Goal: Task Accomplishment & Management: Manage account settings

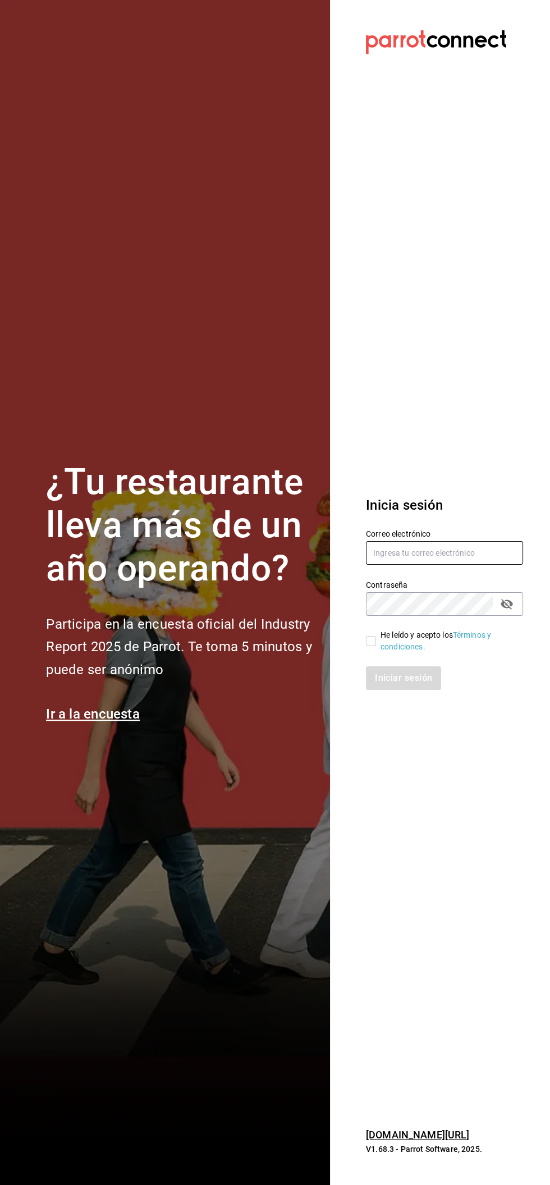
click at [440, 553] on input "text" at bounding box center [444, 553] width 157 height 24
type input "Car0077@gmail.com"
click at [371, 641] on input "He leído y acepto los Términos y condiciones." at bounding box center [371, 641] width 10 height 10
checkbox input "true"
click at [409, 674] on button "Iniciar sesión" at bounding box center [404, 679] width 76 height 24
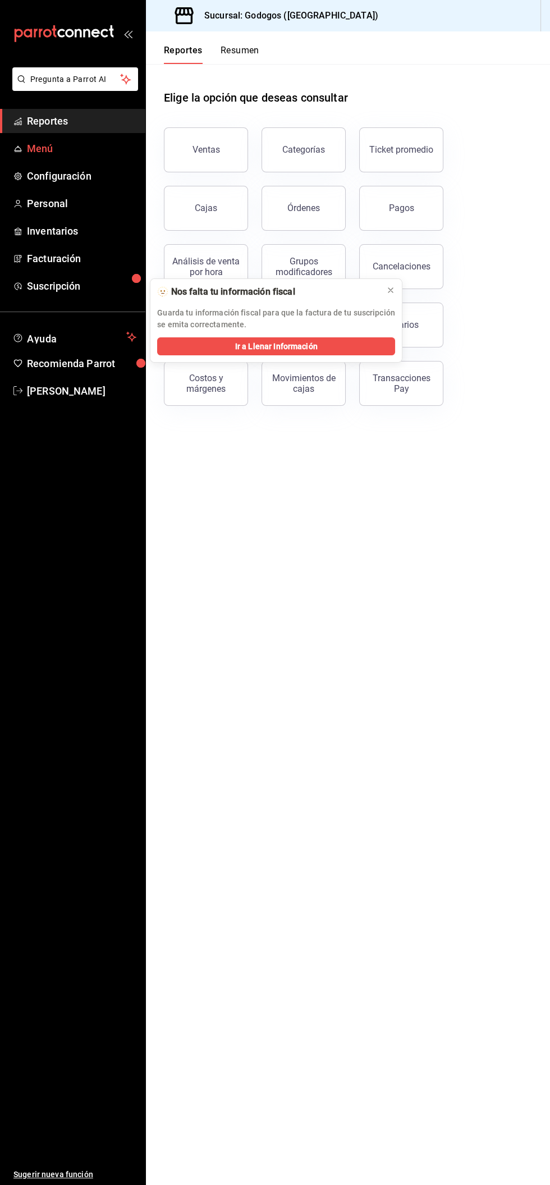
click at [76, 148] on span "Menú" at bounding box center [82, 148] width 110 height 15
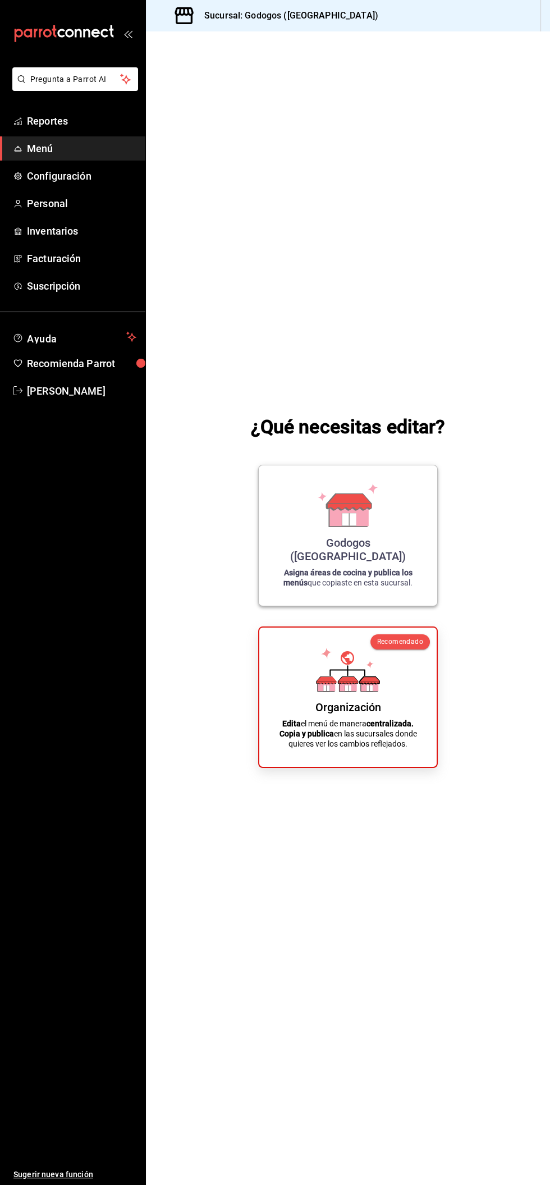
click at [370, 527] on icon at bounding box center [348, 506] width 64 height 44
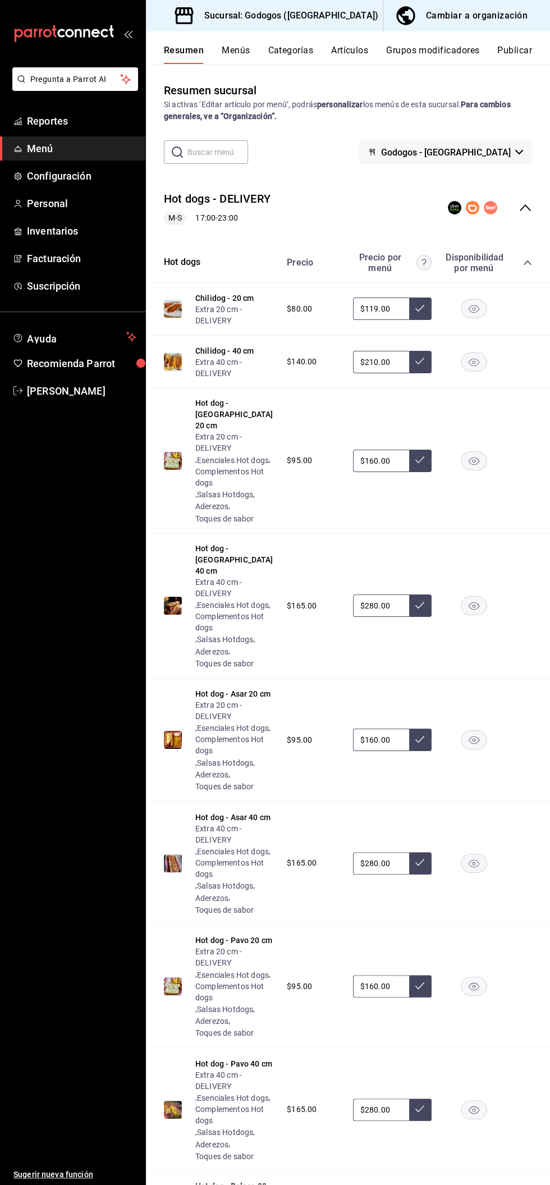
click at [245, 52] on button "Menús" at bounding box center [236, 54] width 28 height 19
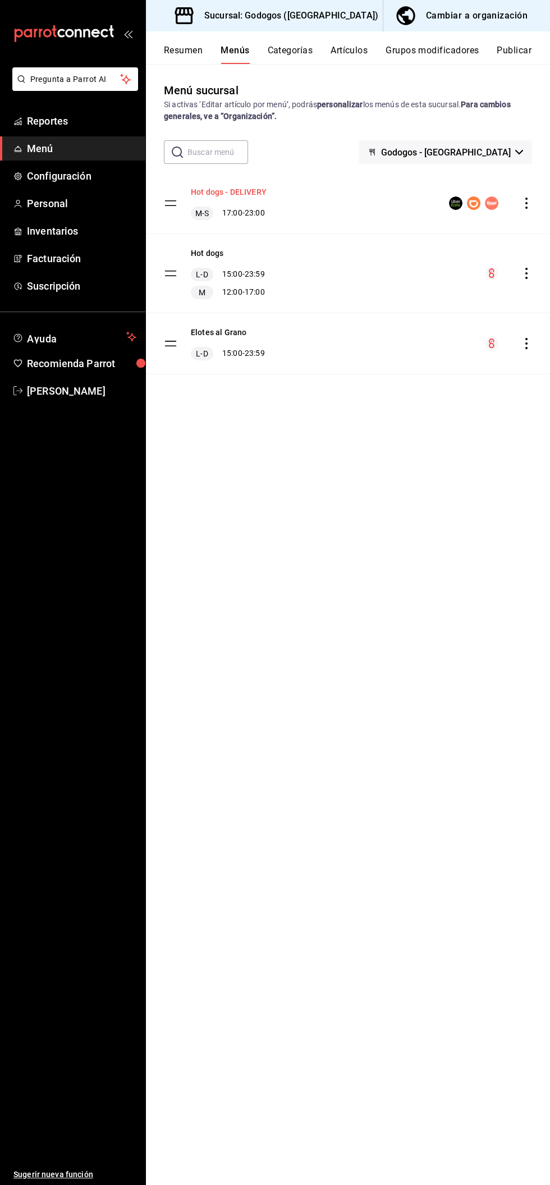
click at [263, 189] on button "Hot dogs - DELIVERY" at bounding box center [229, 191] width 76 height 11
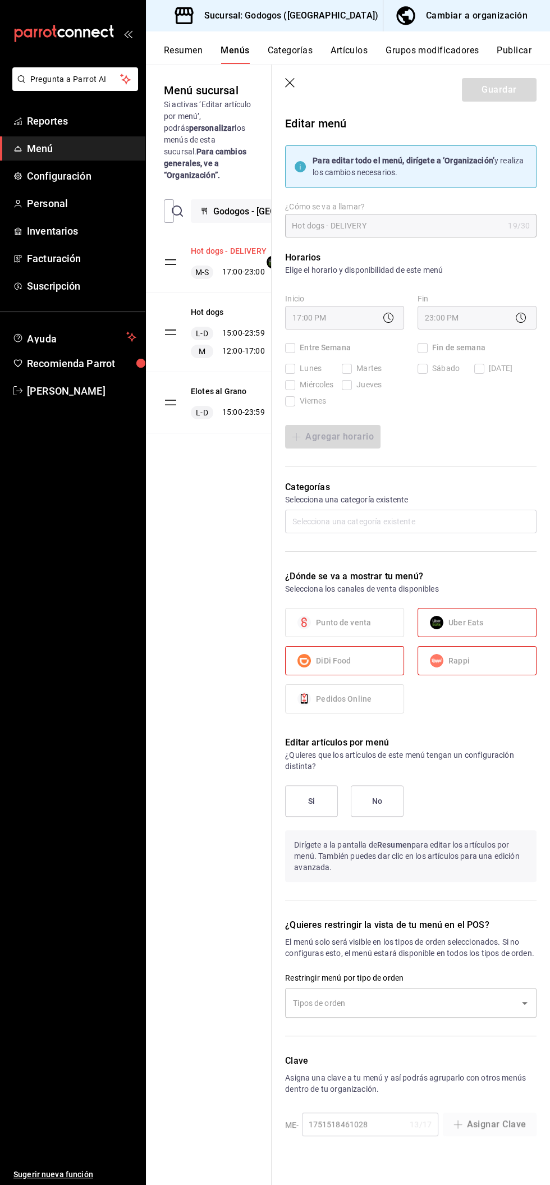
checkbox input "true"
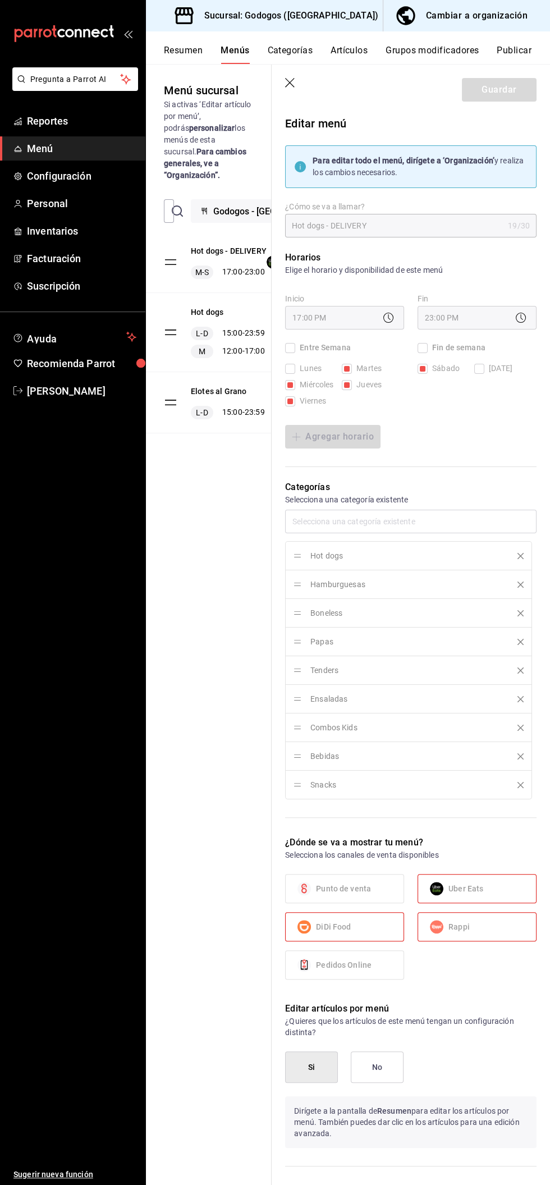
click at [498, 18] on div "Cambiar a organización" at bounding box center [477, 16] width 102 height 16
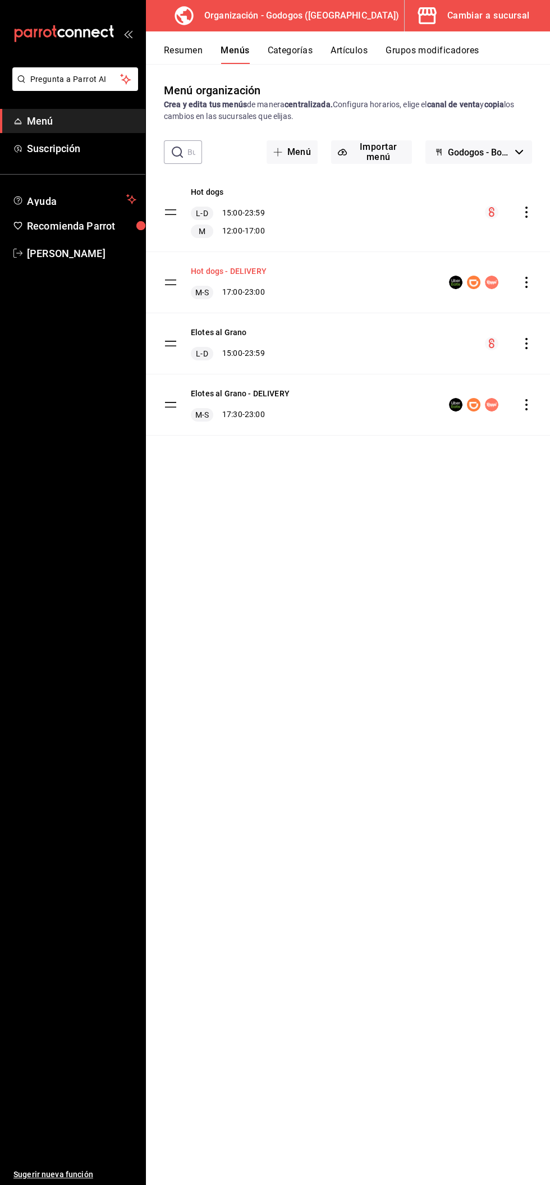
click at [243, 271] on button "Hot dogs - DELIVERY" at bounding box center [229, 271] width 76 height 11
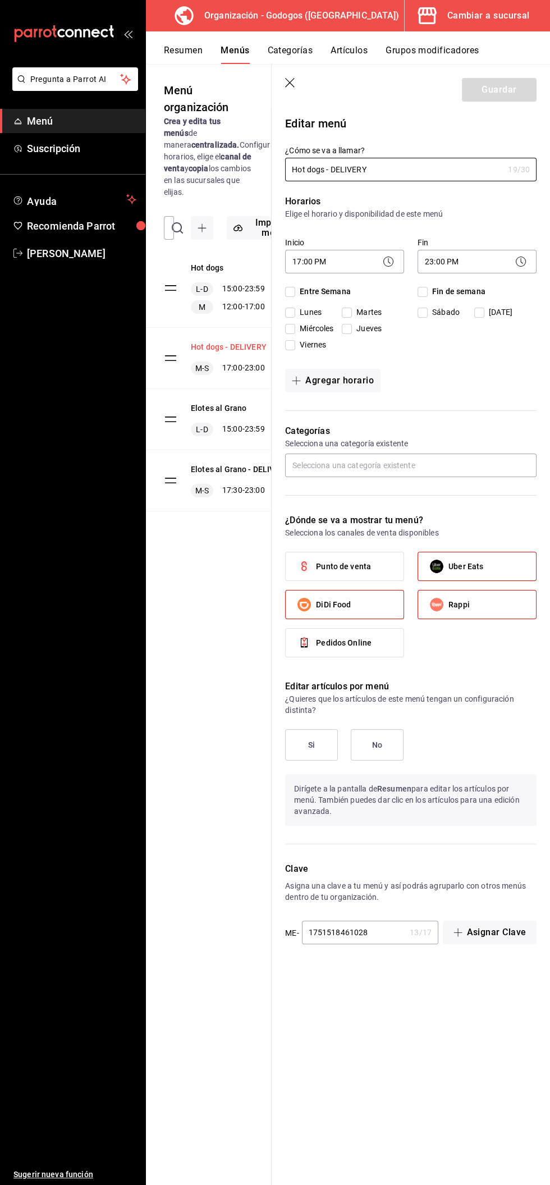
checkbox input "true"
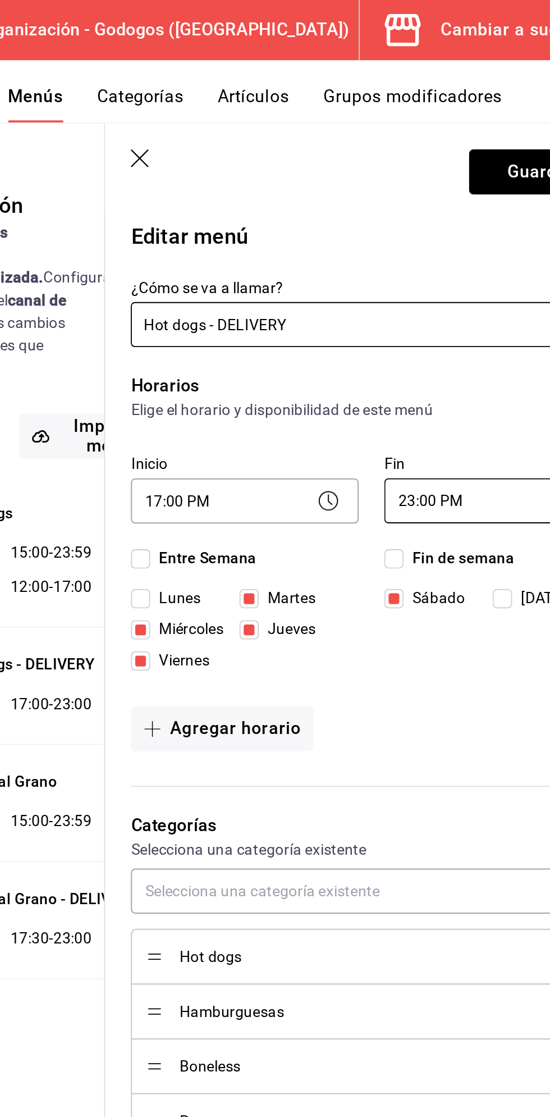
click at [455, 262] on body "Pregunta a Parrot AI Menú Suscripción Ayuda Recomienda Parrot [PERSON_NAME] Sug…" at bounding box center [275, 558] width 550 height 1117
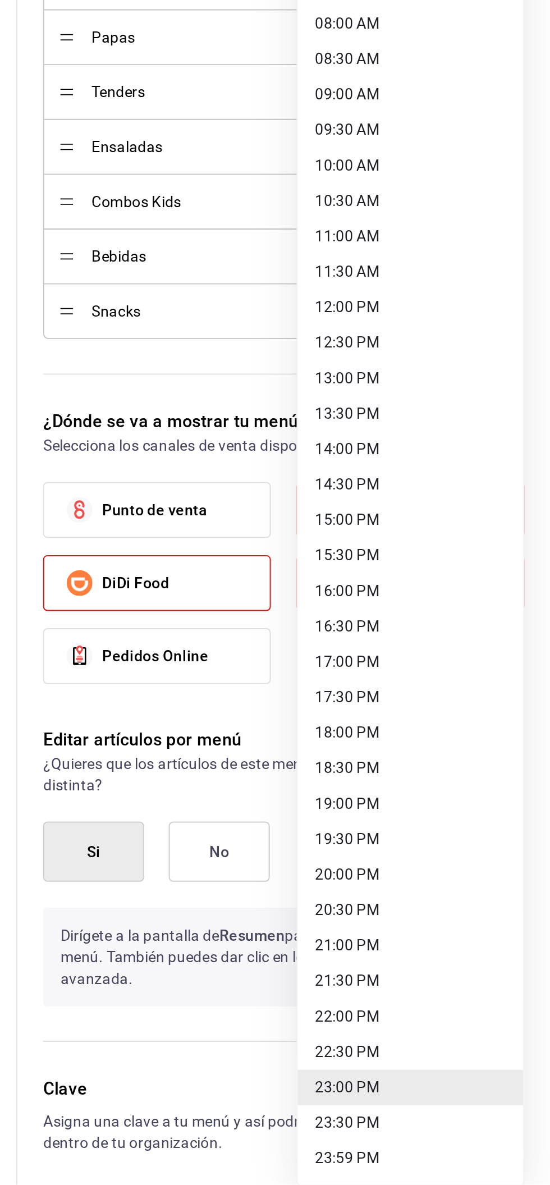
click at [454, 1096] on li "22:00 PM" at bounding box center [477, 1097] width 118 height 19
type input "22:00"
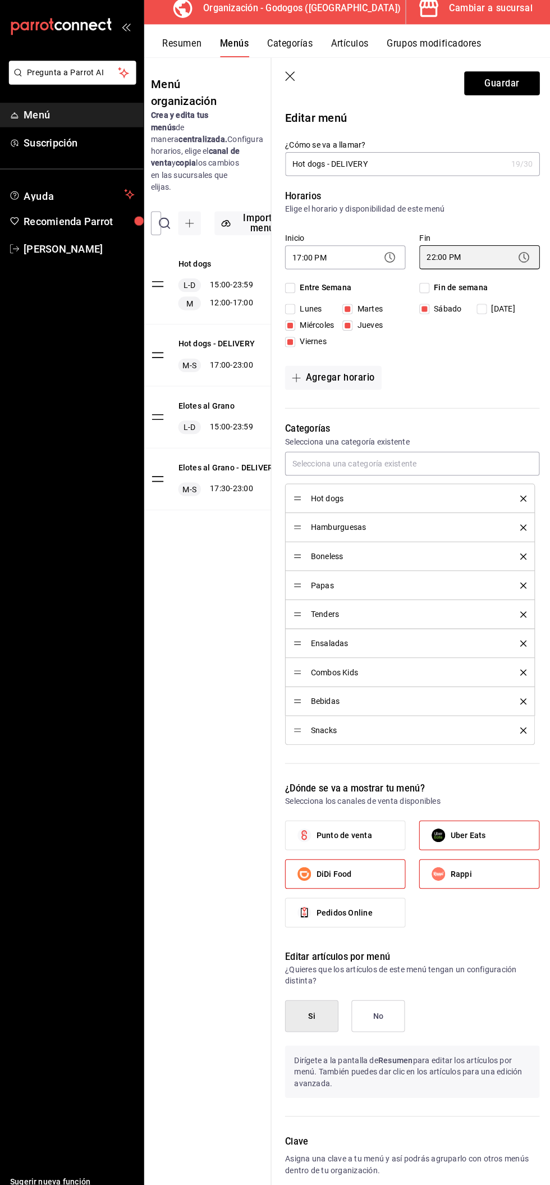
scroll to position [0, 11]
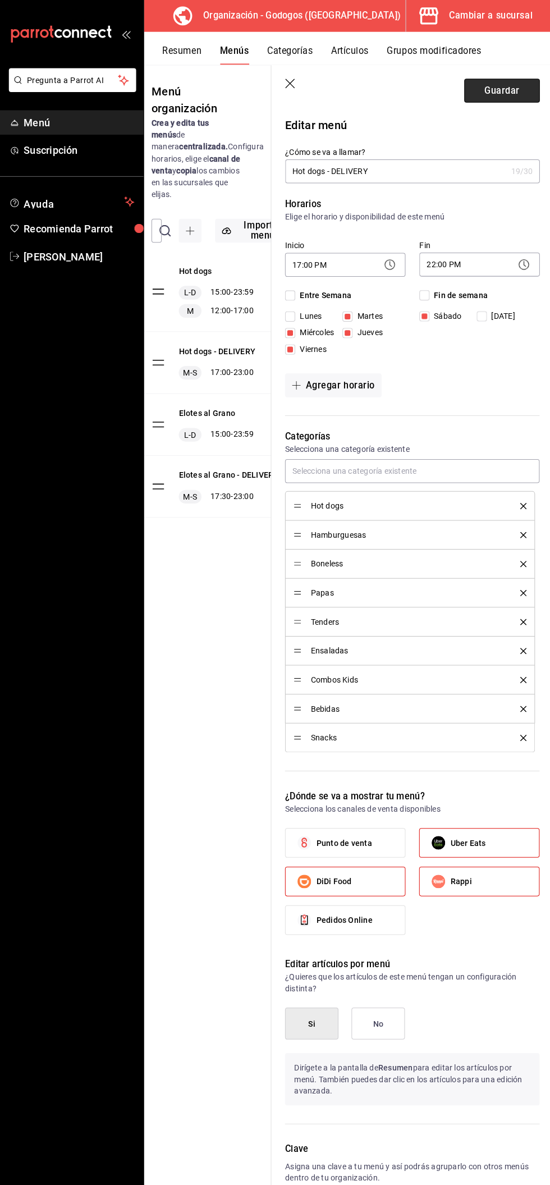
click at [514, 90] on button "Guardar" at bounding box center [499, 90] width 75 height 24
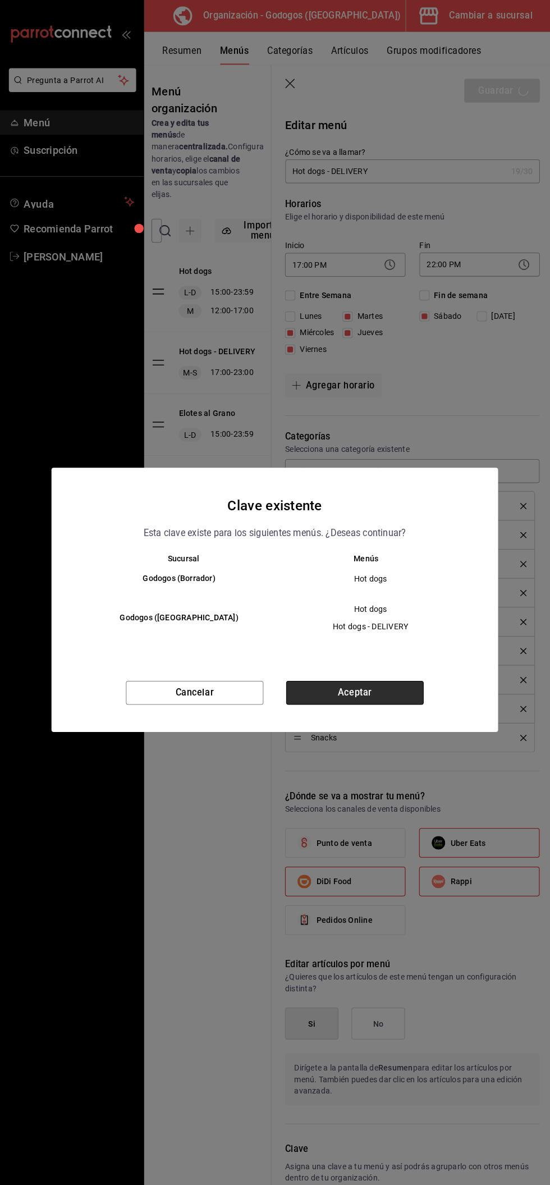
click at [381, 673] on button "Aceptar" at bounding box center [354, 685] width 136 height 24
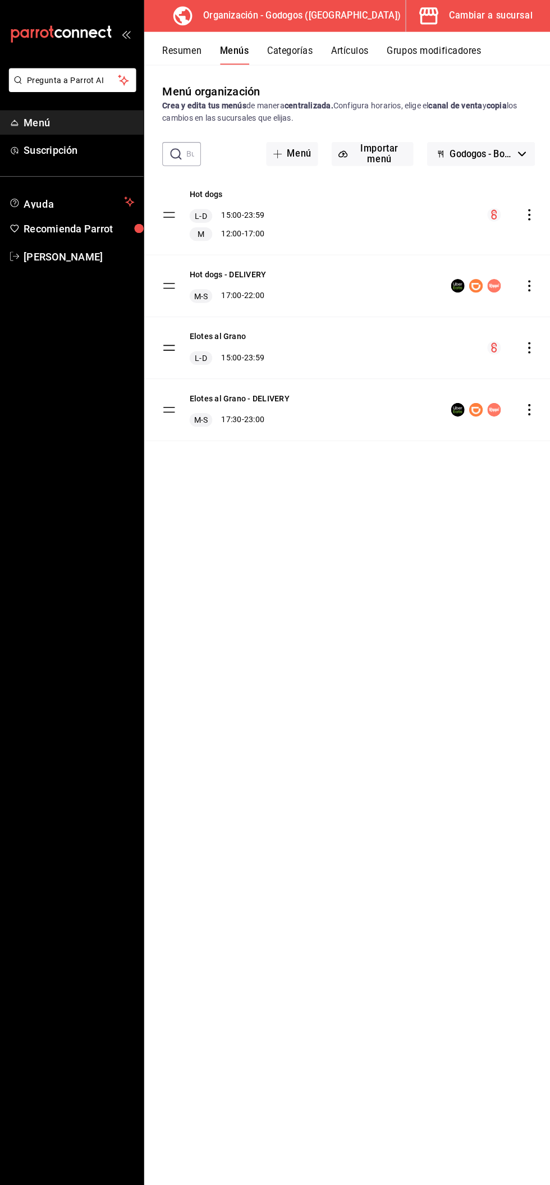
click at [527, 405] on icon "actions" at bounding box center [526, 404] width 11 height 11
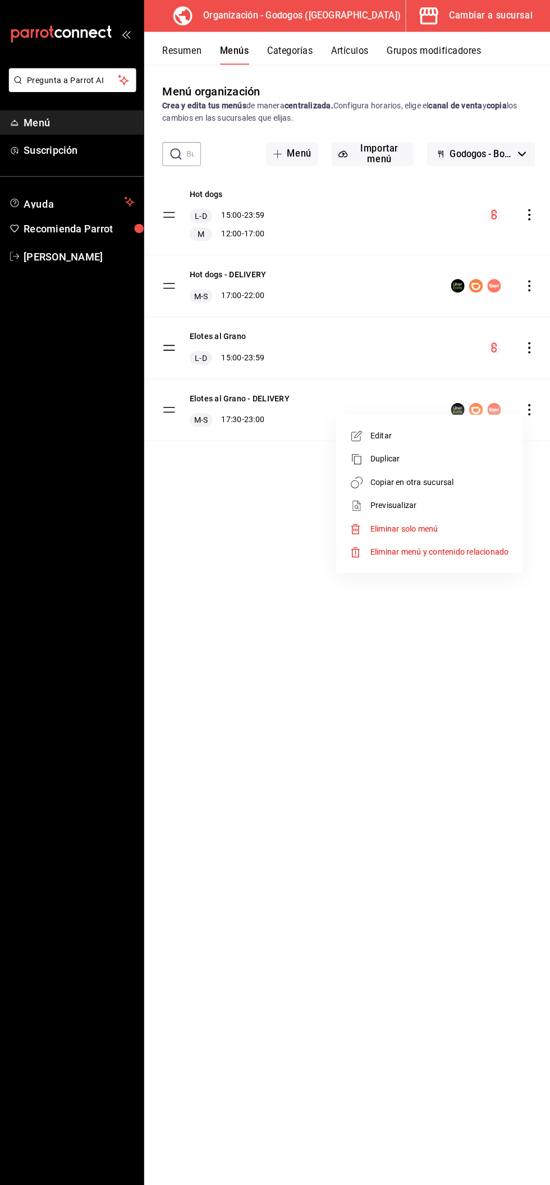
click at [532, 403] on div at bounding box center [275, 592] width 550 height 1185
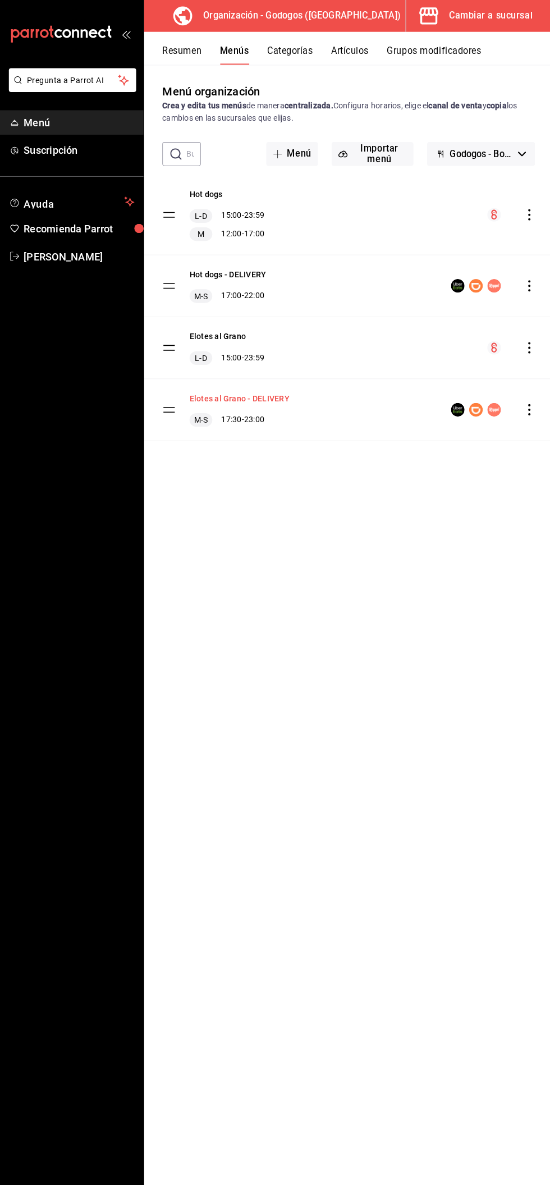
click at [249, 393] on button "Elotes al Grano - DELIVERY" at bounding box center [240, 393] width 99 height 11
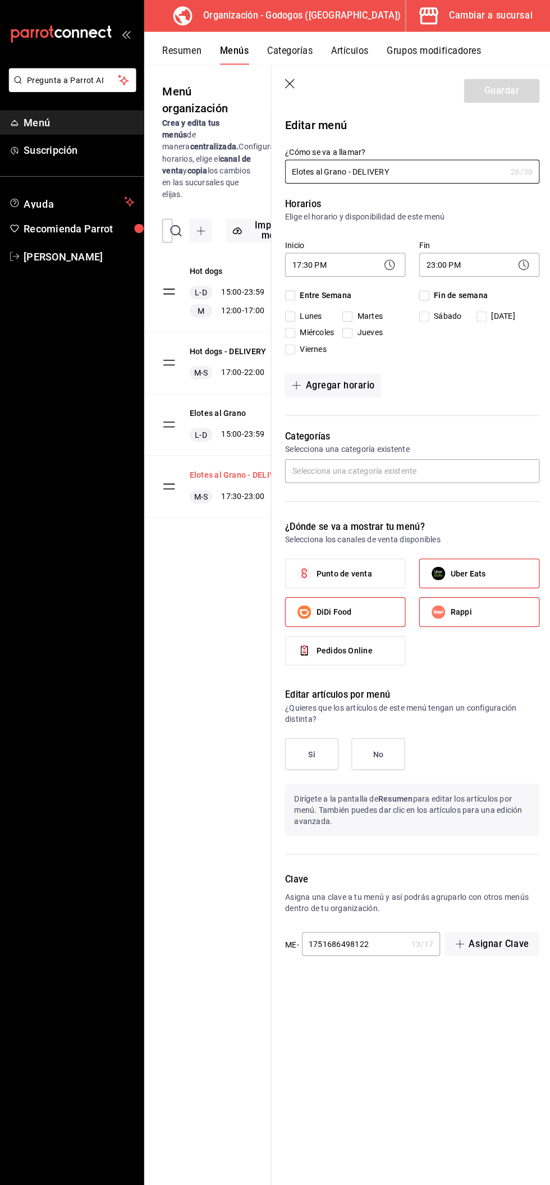
checkbox input "true"
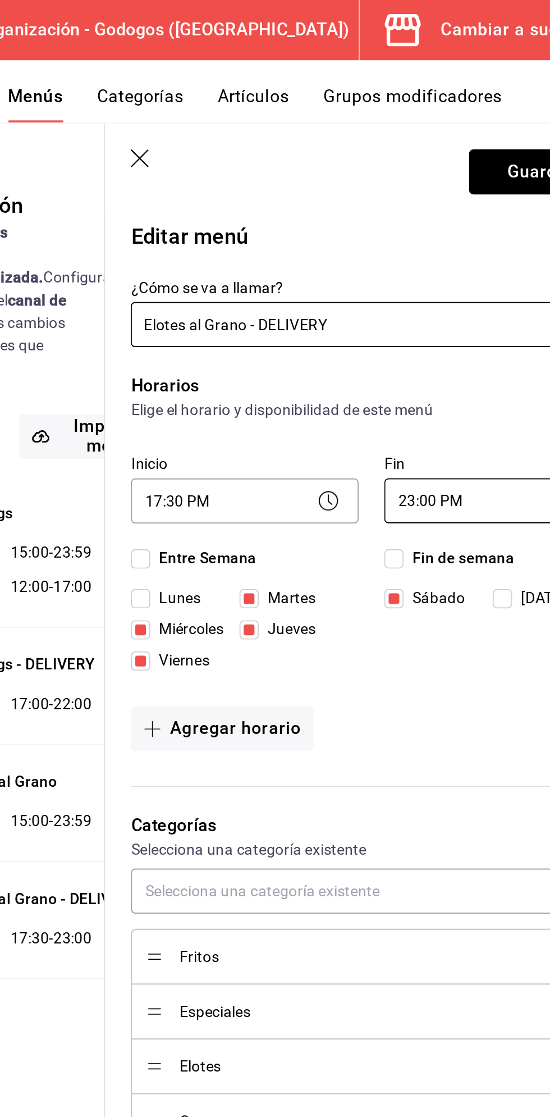
click at [459, 259] on body "Pregunta a Parrot AI Menú Suscripción Ayuda Recomienda Parrot [PERSON_NAME] Sug…" at bounding box center [275, 558] width 550 height 1117
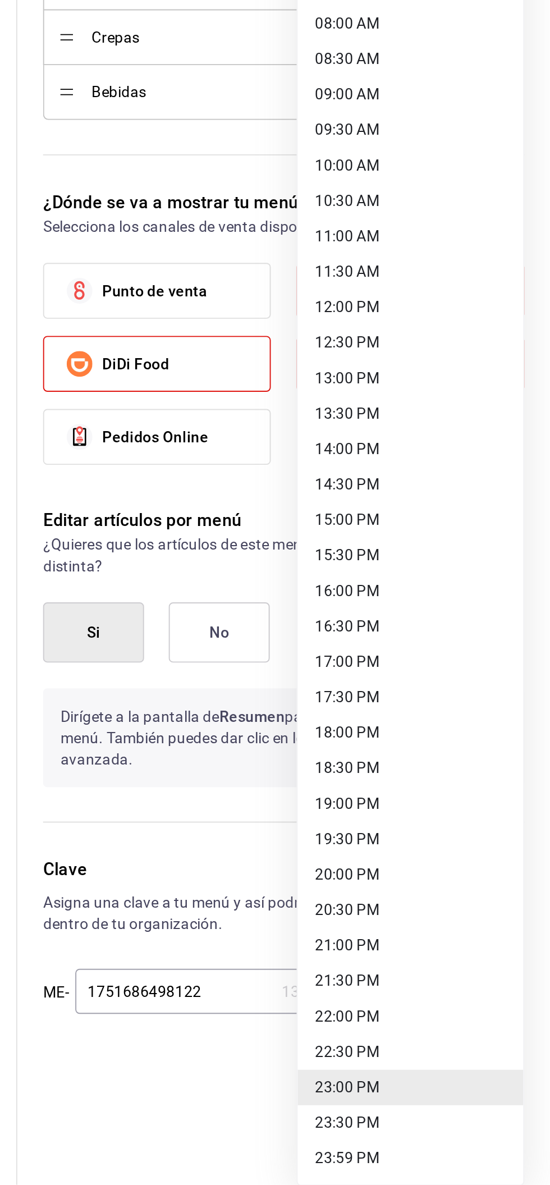
click at [458, 1098] on li "22:00 PM" at bounding box center [477, 1097] width 118 height 19
type input "22:00"
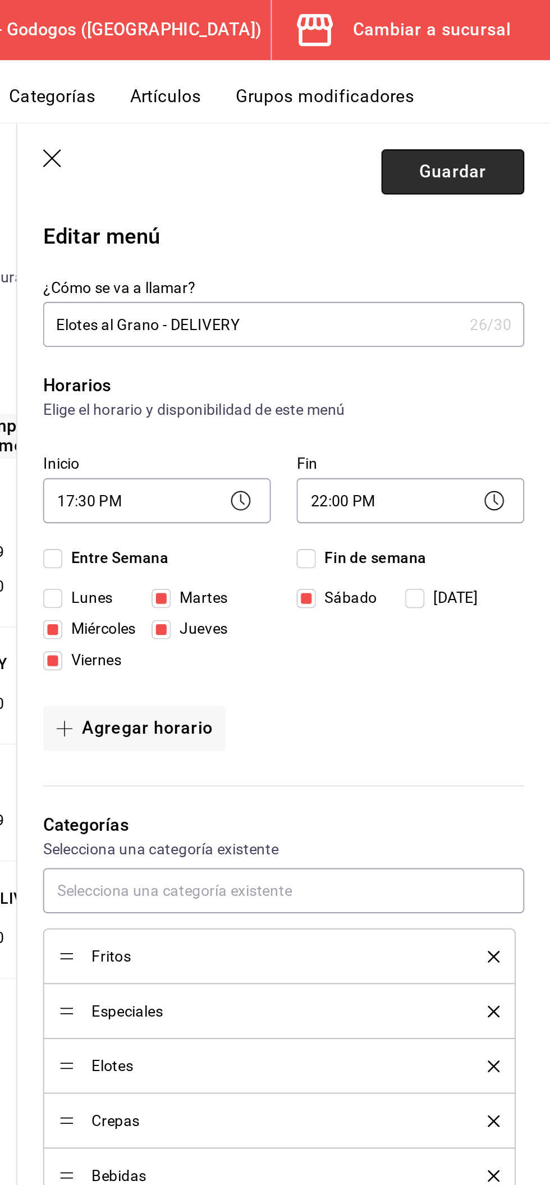
click at [504, 84] on button "Guardar" at bounding box center [499, 90] width 75 height 24
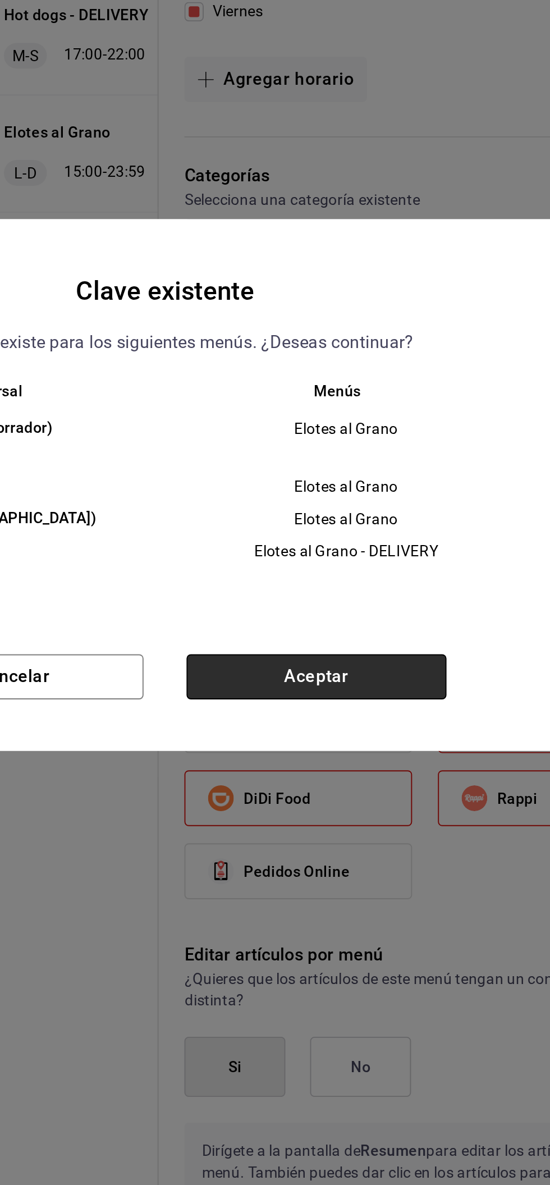
click at [372, 691] on button "Aceptar" at bounding box center [354, 693] width 136 height 24
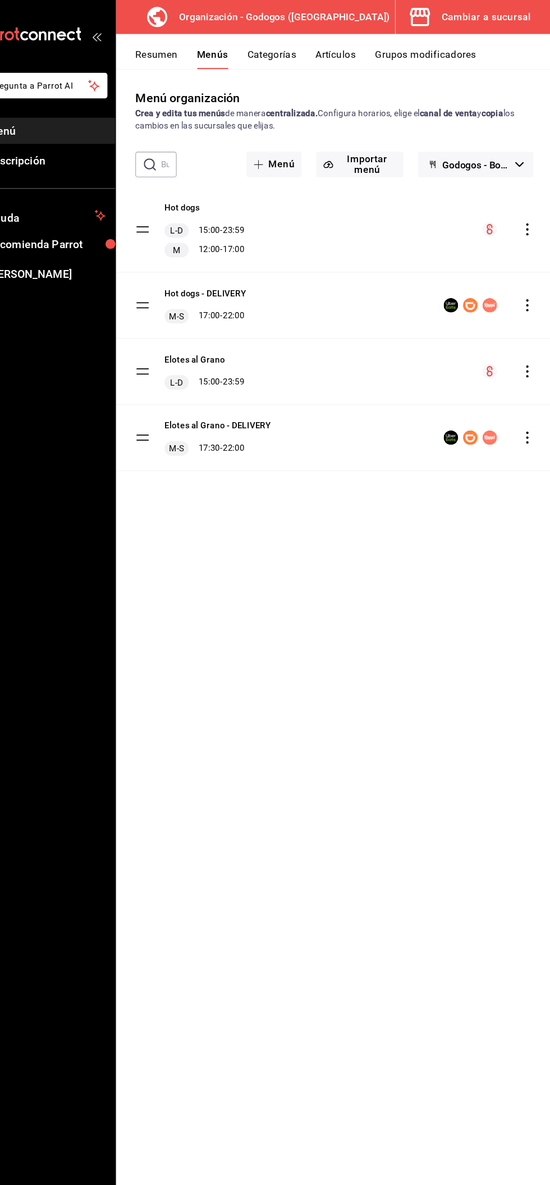
click at [505, 15] on div "Cambiar a sucursal" at bounding box center [489, 16] width 83 height 16
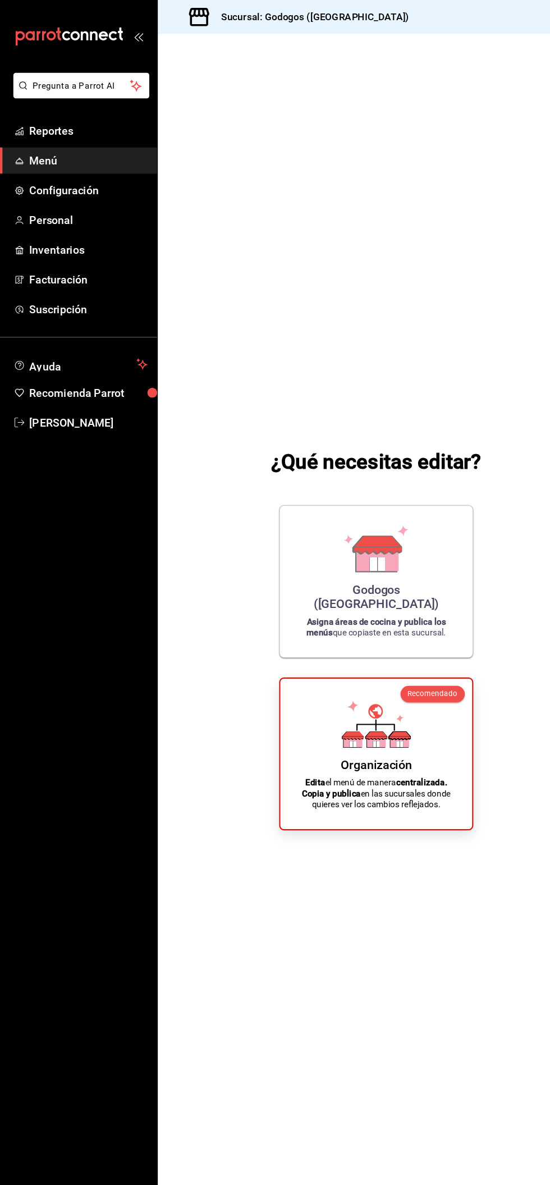
click at [85, 152] on span "Menú" at bounding box center [82, 148] width 110 height 15
click at [64, 1088] on ul "Sugerir nueva función" at bounding box center [72, 794] width 145 height 783
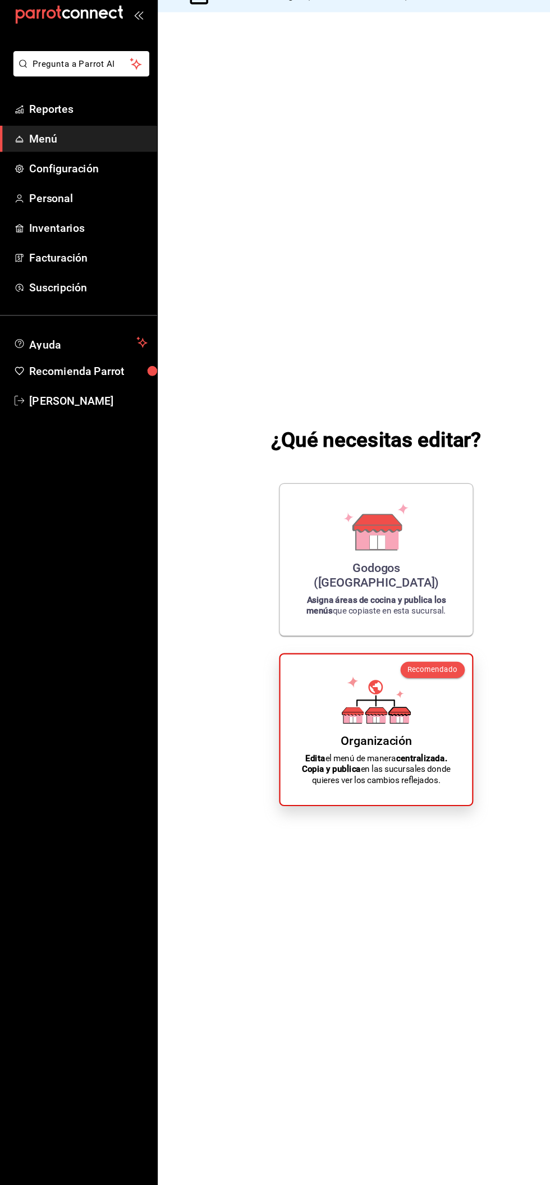
click at [345, 678] on icon at bounding box center [349, 677] width 20 height 7
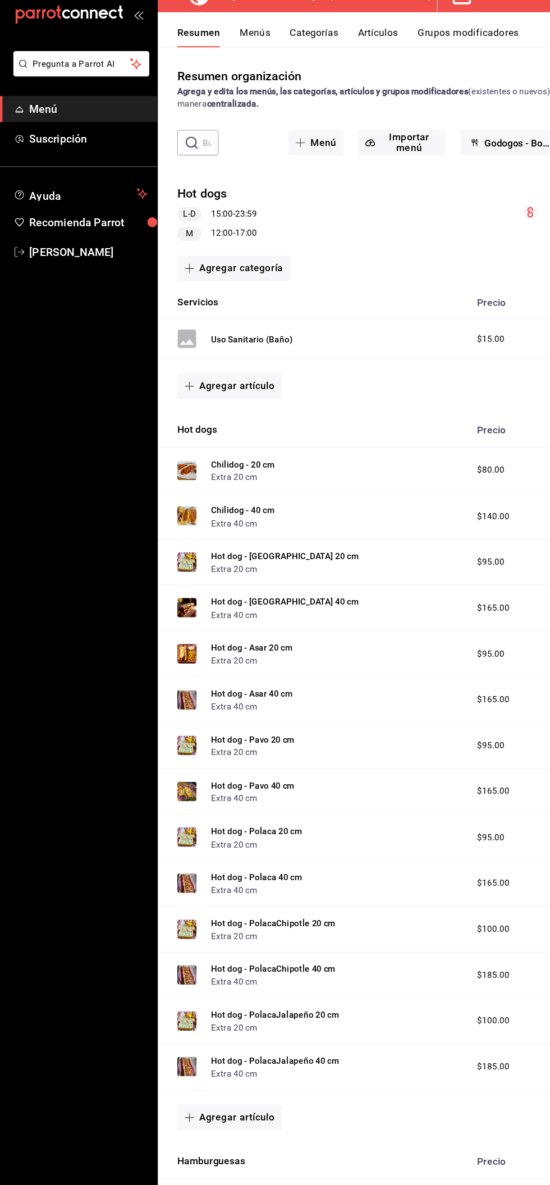
click at [236, 62] on button "Menús" at bounding box center [236, 54] width 28 height 19
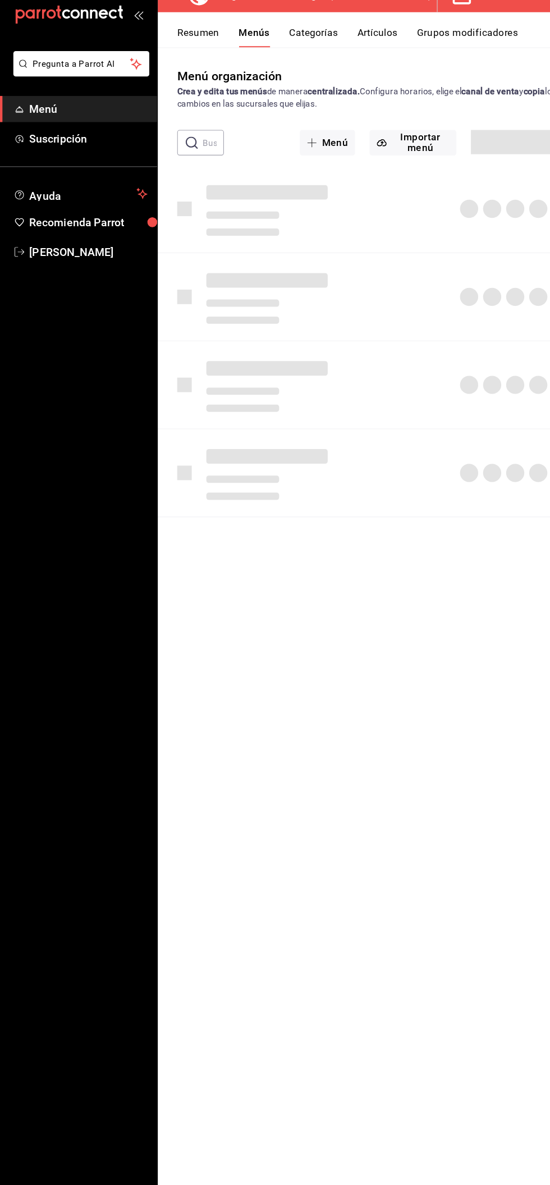
click at [235, 51] on button "Menús" at bounding box center [235, 54] width 29 height 19
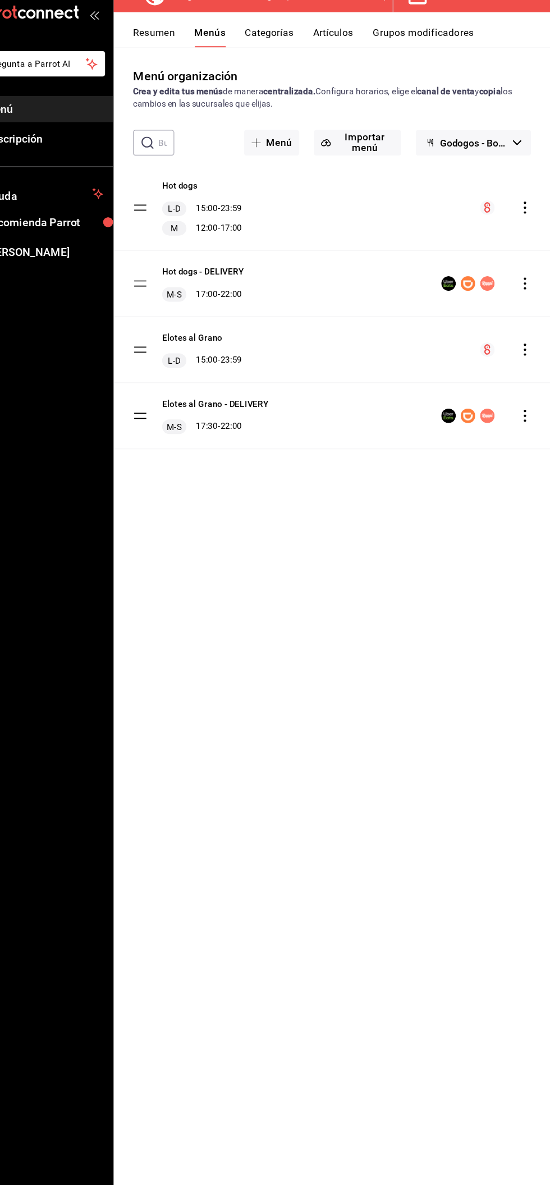
click at [526, 282] on icon "actions" at bounding box center [527, 282] width 2 height 11
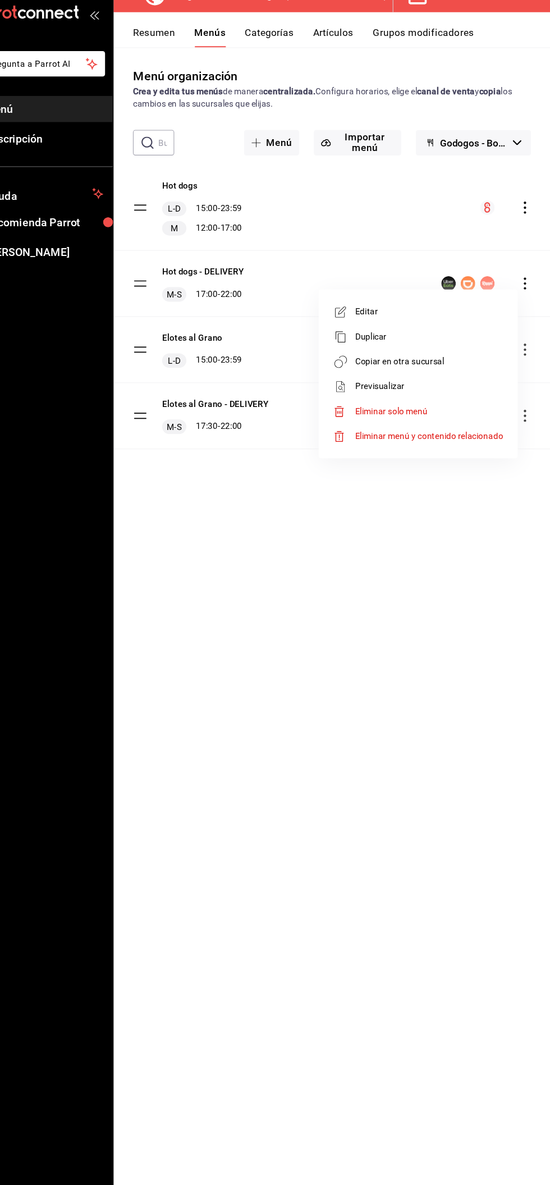
click at [439, 350] on span "Copiar en otra sucursal" at bounding box center [438, 355] width 137 height 12
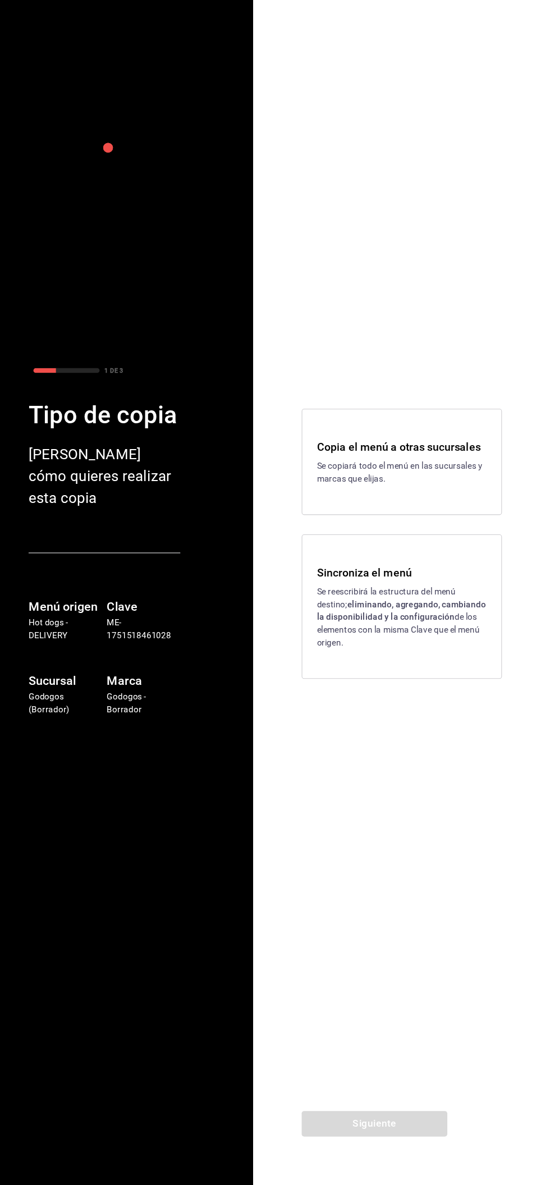
click at [417, 657] on strong "eliminando, agregando, cambiando la disponibilidad y la configuración" at bounding box center [412, 654] width 156 height 21
click at [403, 1137] on button "Siguiente" at bounding box center [387, 1129] width 135 height 24
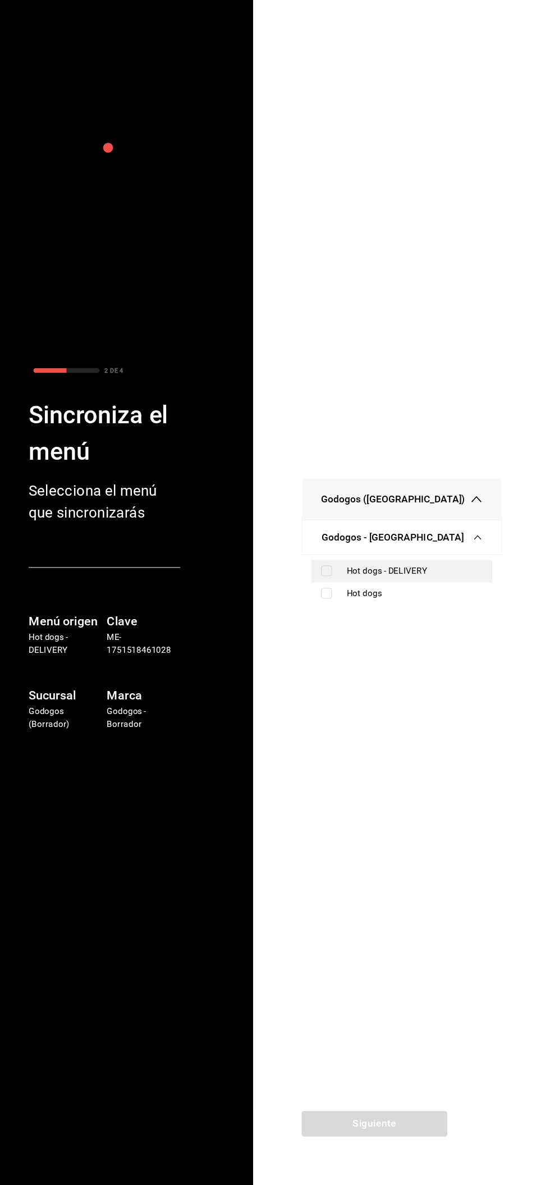
click at [343, 617] on input "checkbox" at bounding box center [343, 617] width 10 height 10
checkbox input "true"
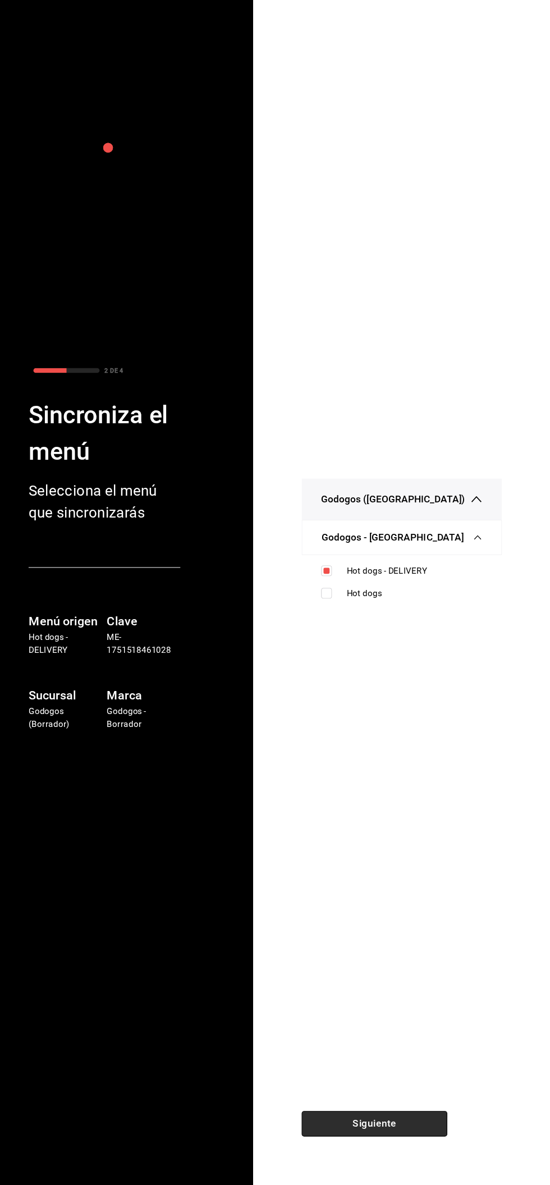
click at [402, 1127] on button "Siguiente" at bounding box center [387, 1129] width 135 height 24
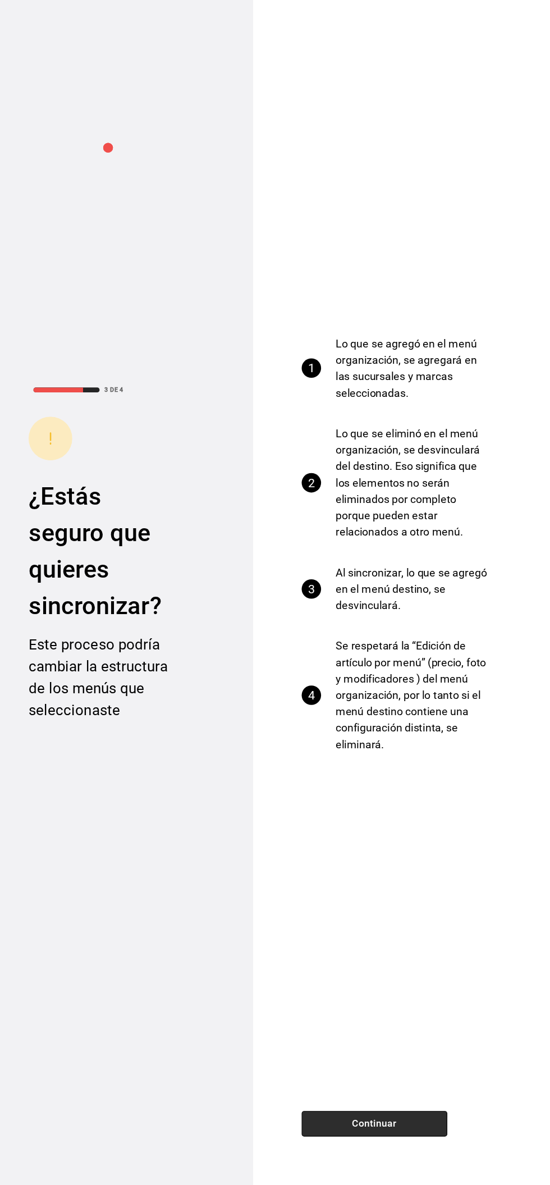
click at [396, 1129] on button "Continuar" at bounding box center [387, 1129] width 135 height 24
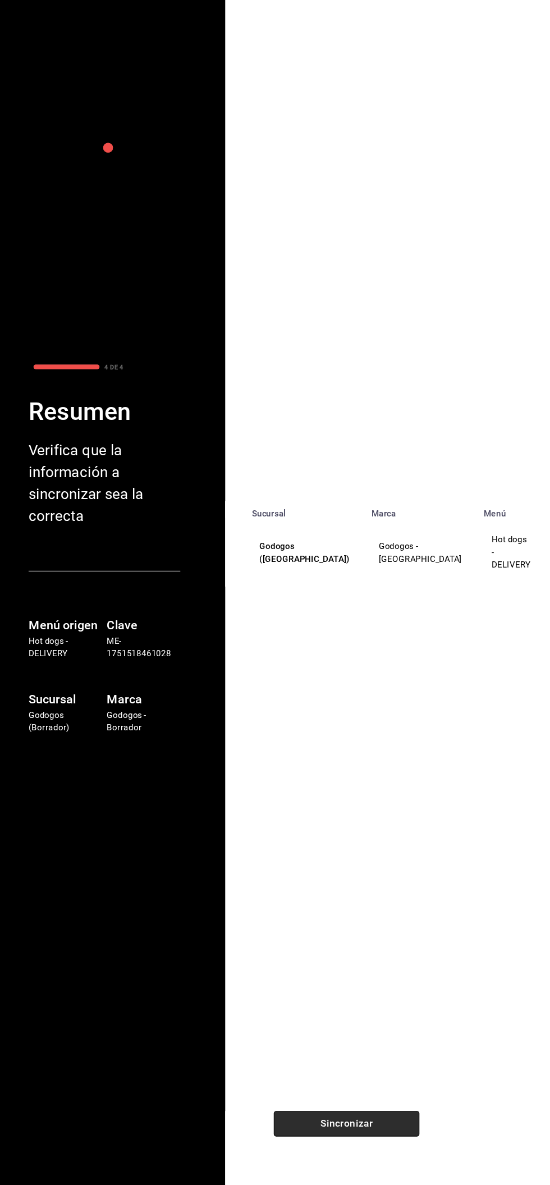
click at [399, 1133] on button "Sincronizar" at bounding box center [361, 1129] width 135 height 24
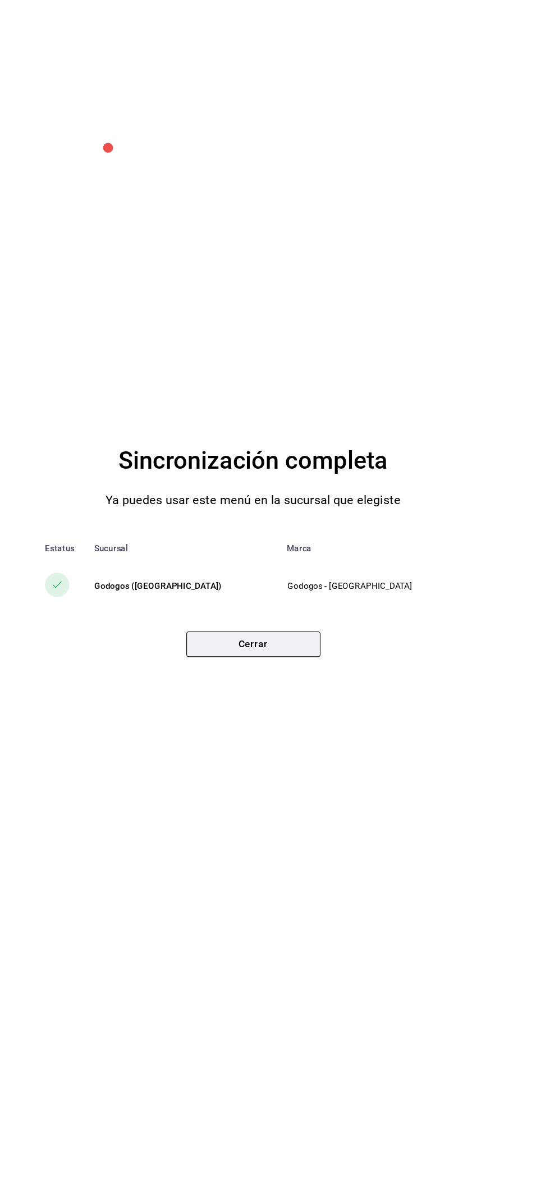
click at [284, 679] on button "Cerrar" at bounding box center [275, 685] width 124 height 24
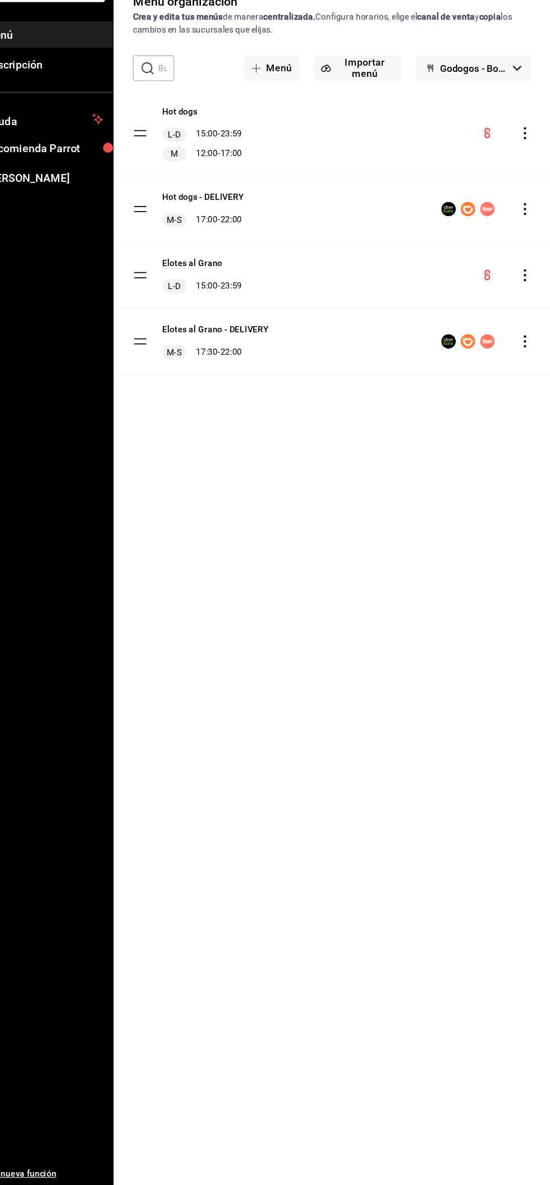
click at [526, 404] on icon "actions" at bounding box center [527, 404] width 2 height 11
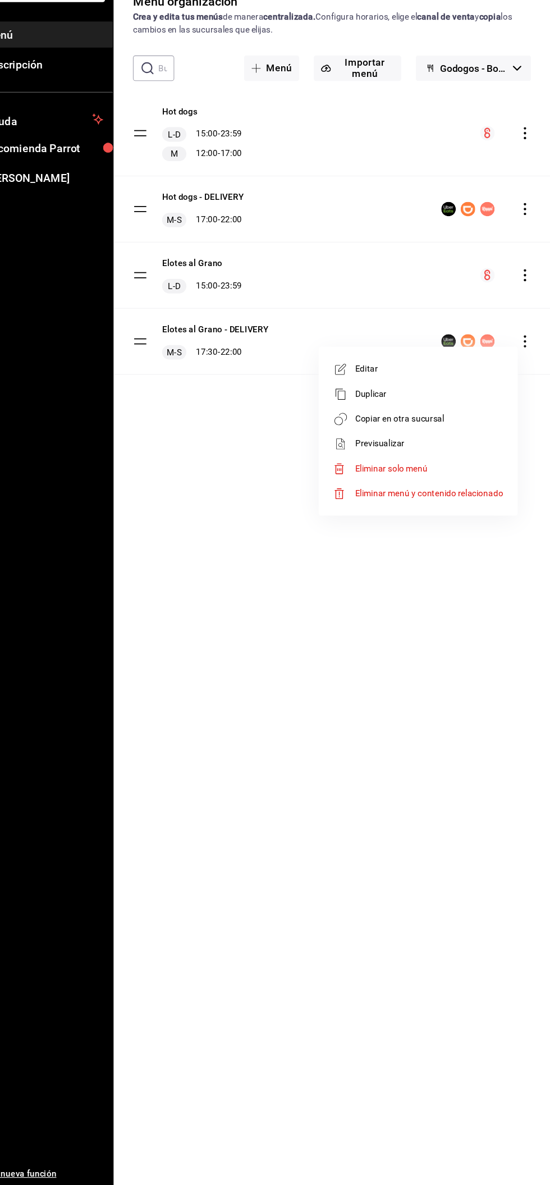
click at [461, 473] on span "Copiar en otra sucursal" at bounding box center [438, 477] width 137 height 12
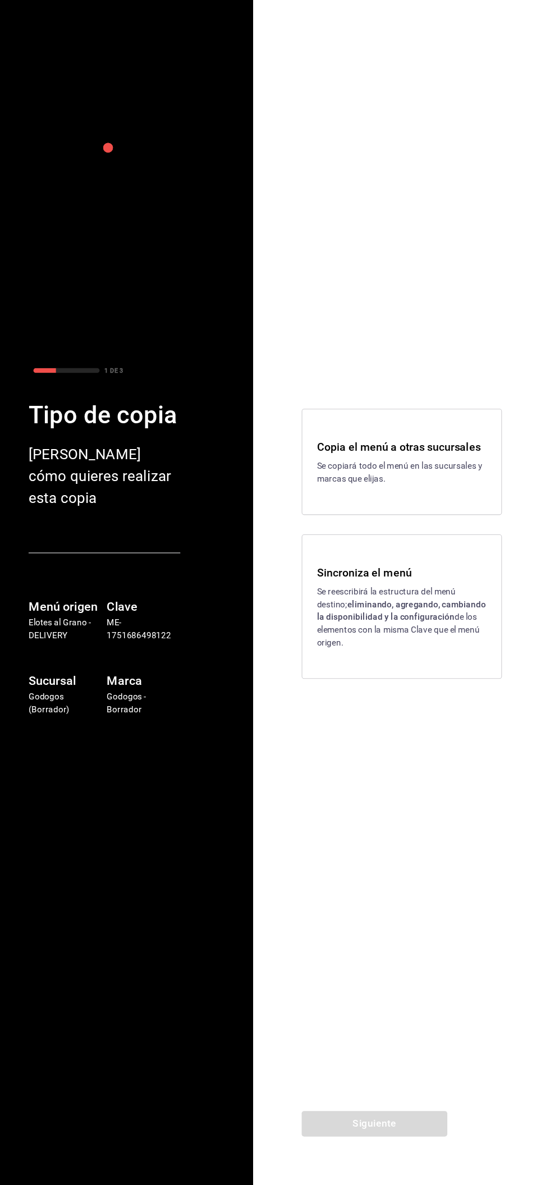
click at [426, 651] on strong "eliminando, agregando, cambiando la disponibilidad y la configuración" at bounding box center [412, 654] width 156 height 21
click at [398, 1132] on button "Siguiente" at bounding box center [387, 1129] width 135 height 24
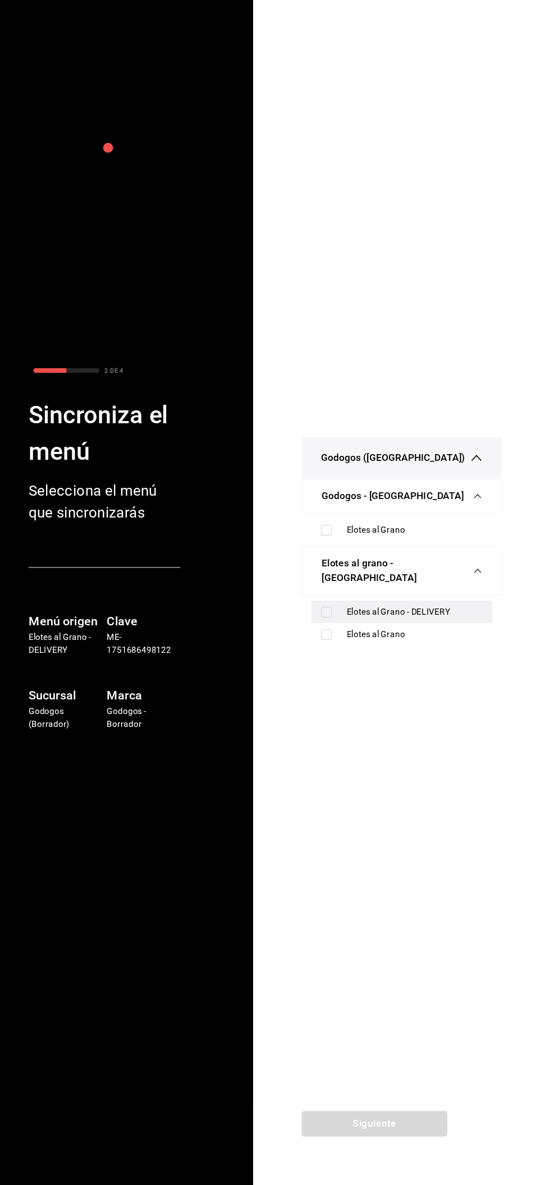
click at [346, 650] on input "checkbox" at bounding box center [343, 655] width 10 height 10
checkbox input "true"
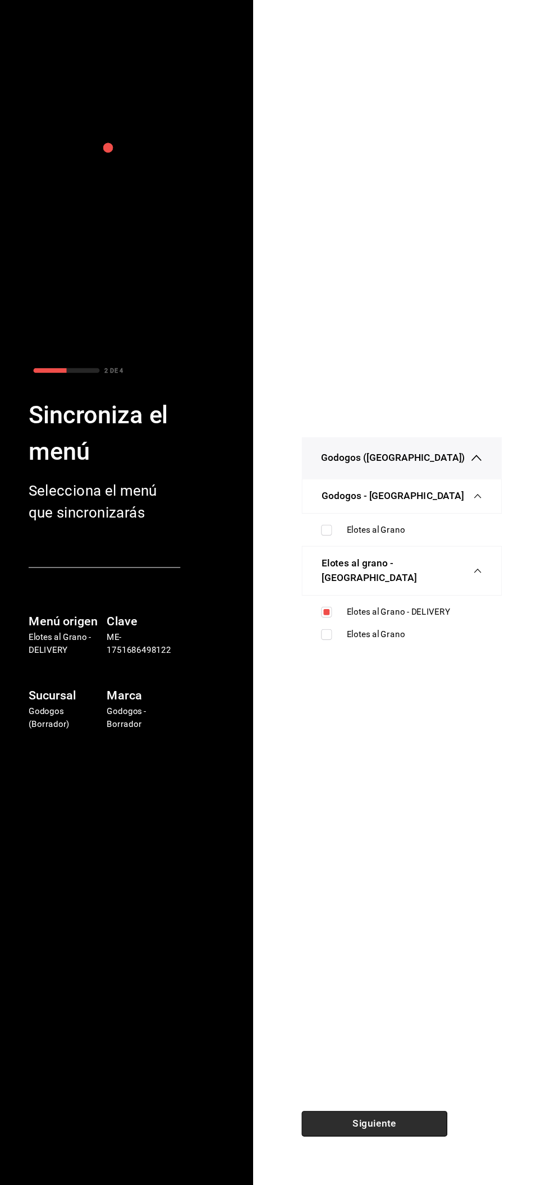
click at [372, 1136] on button "Siguiente" at bounding box center [387, 1129] width 135 height 24
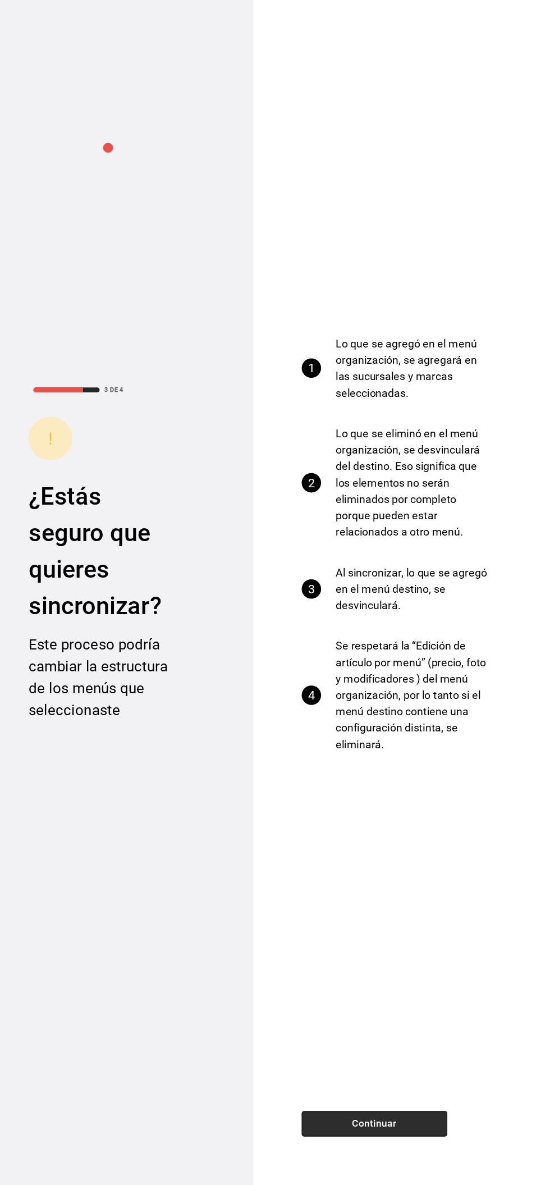
click at [385, 1130] on button "Continuar" at bounding box center [387, 1129] width 135 height 24
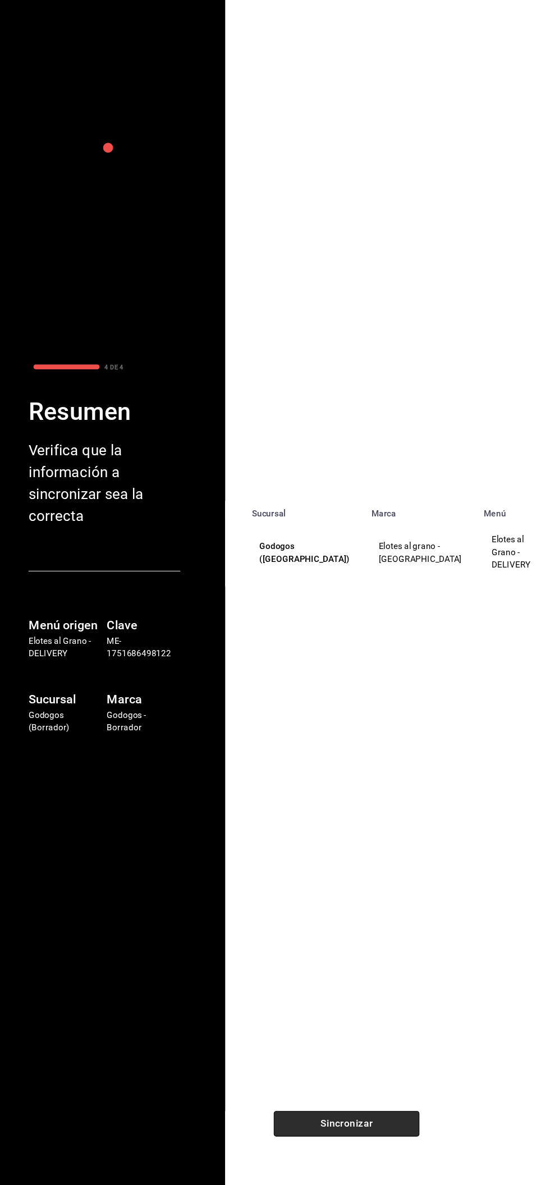
click at [384, 1127] on button "Sincronizar" at bounding box center [361, 1129] width 135 height 24
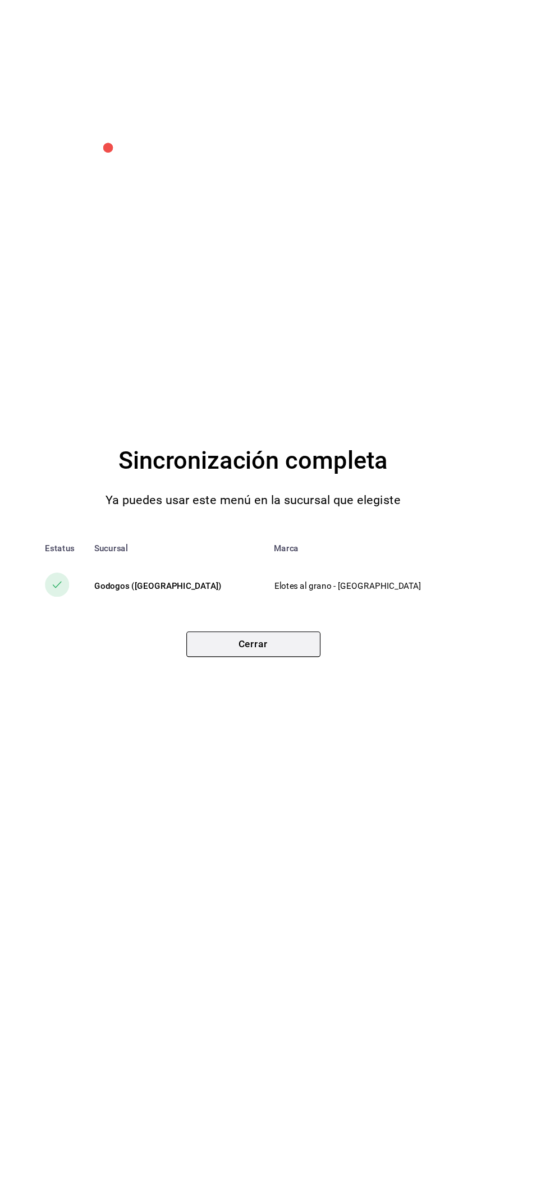
click at [282, 681] on button "Cerrar" at bounding box center [275, 685] width 124 height 24
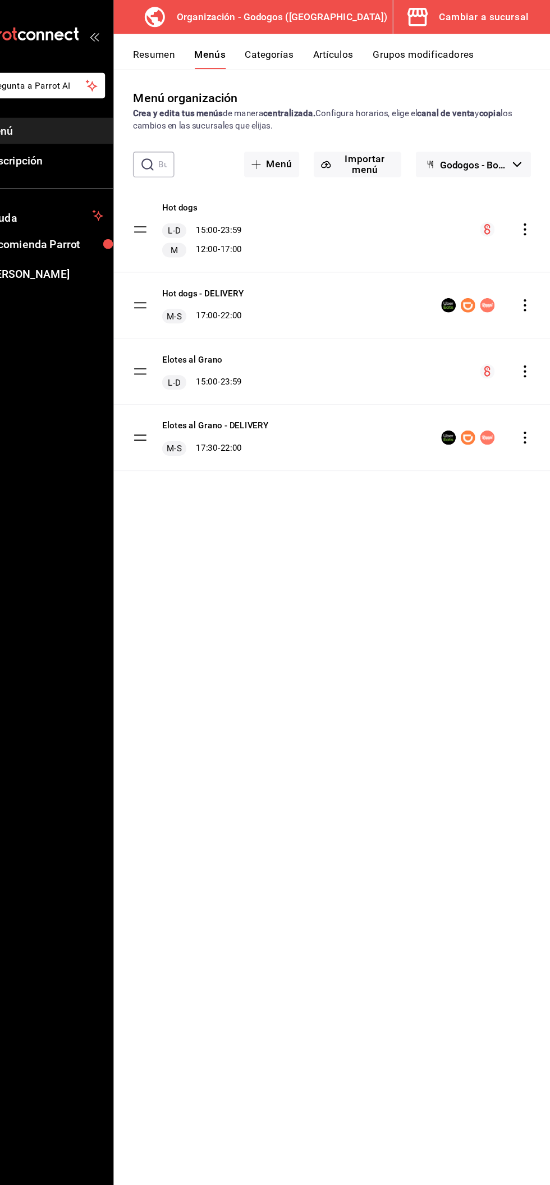
click at [488, 15] on div "Cambiar a sucursal" at bounding box center [489, 16] width 83 height 16
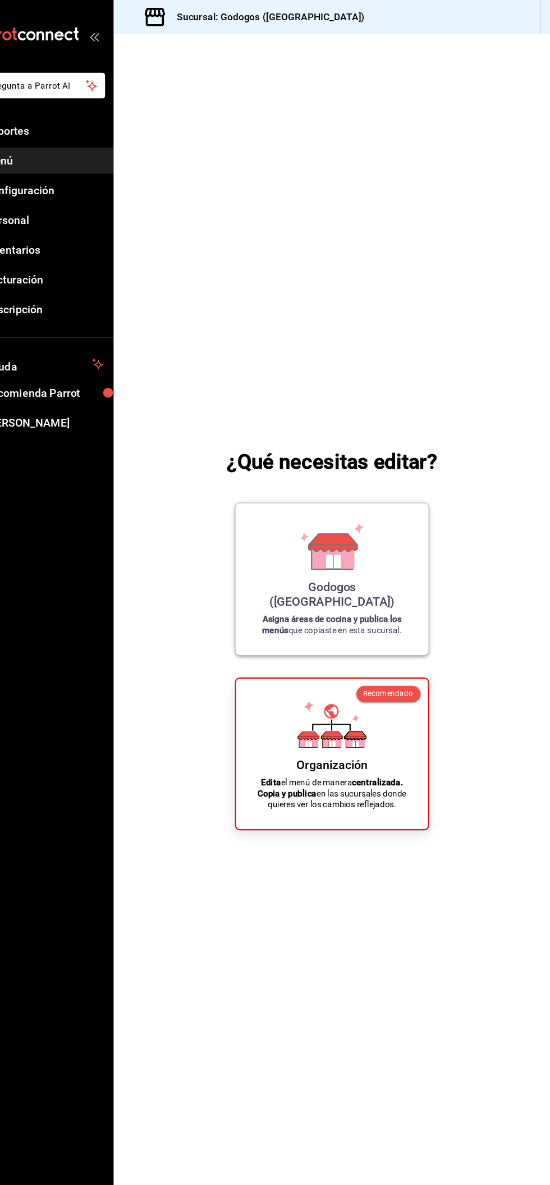
click at [372, 527] on icon at bounding box center [348, 506] width 64 height 44
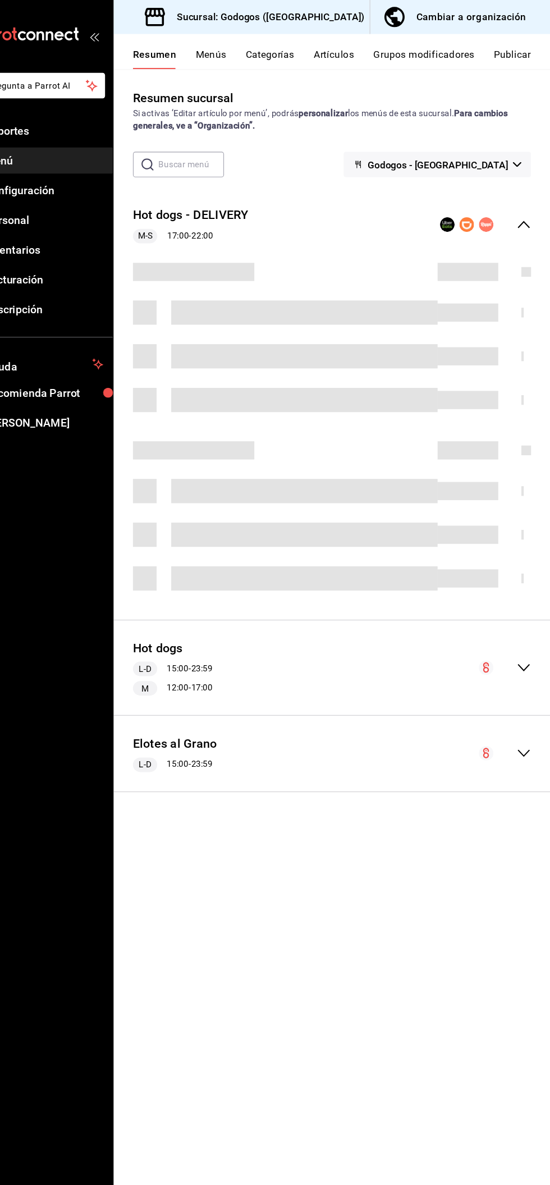
click at [239, 53] on button "Menús" at bounding box center [236, 54] width 28 height 19
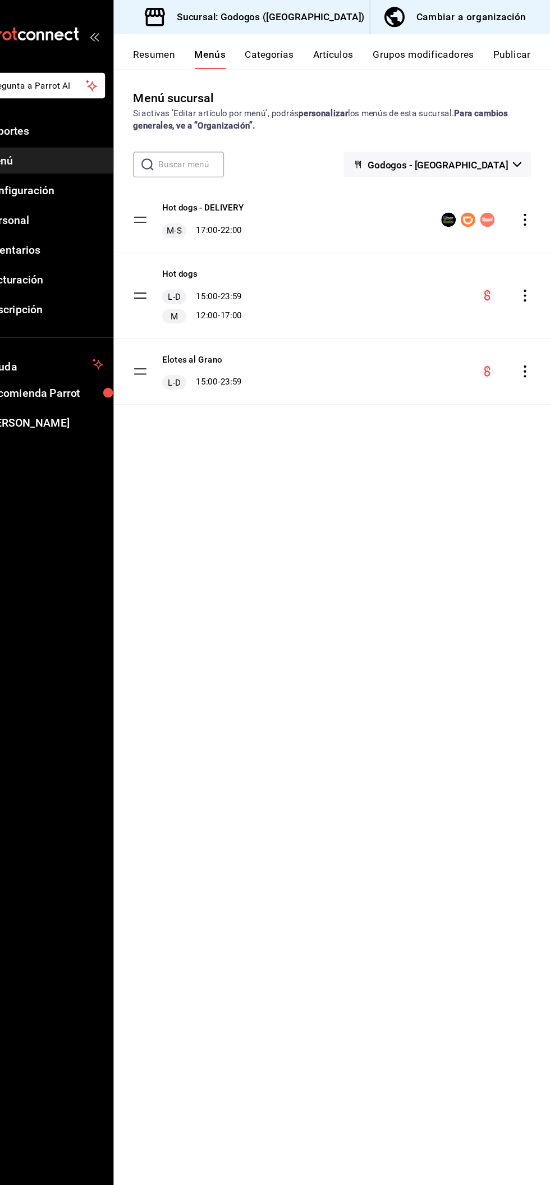
click at [526, 203] on icon "actions" at bounding box center [527, 203] width 2 height 11
click at [271, 743] on div at bounding box center [275, 592] width 550 height 1185
click at [528, 50] on button "Publicar" at bounding box center [514, 54] width 35 height 19
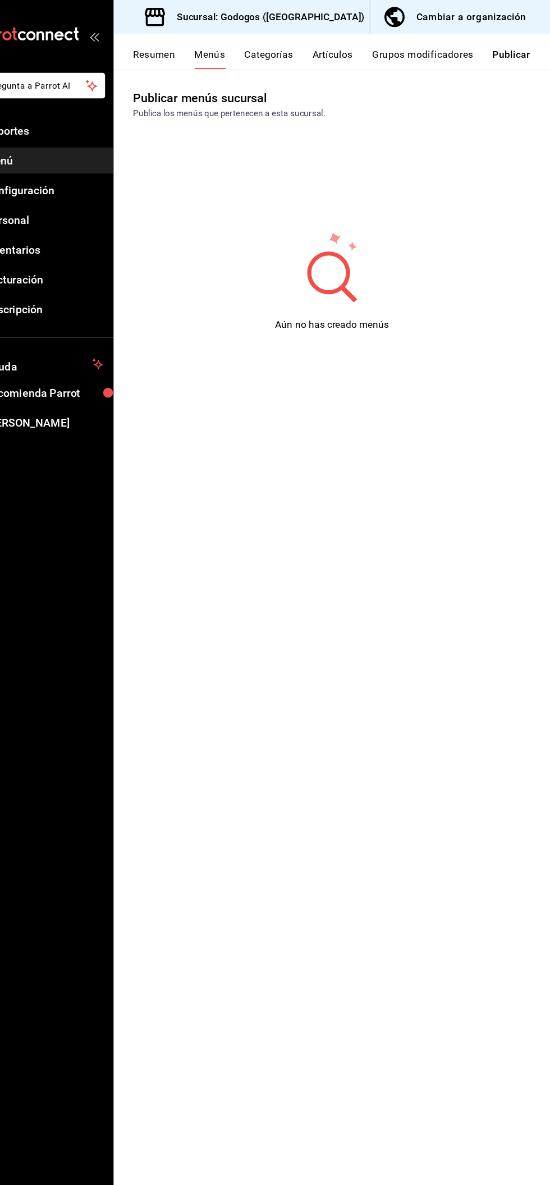
click at [528, 50] on button "Publicar" at bounding box center [513, 54] width 35 height 19
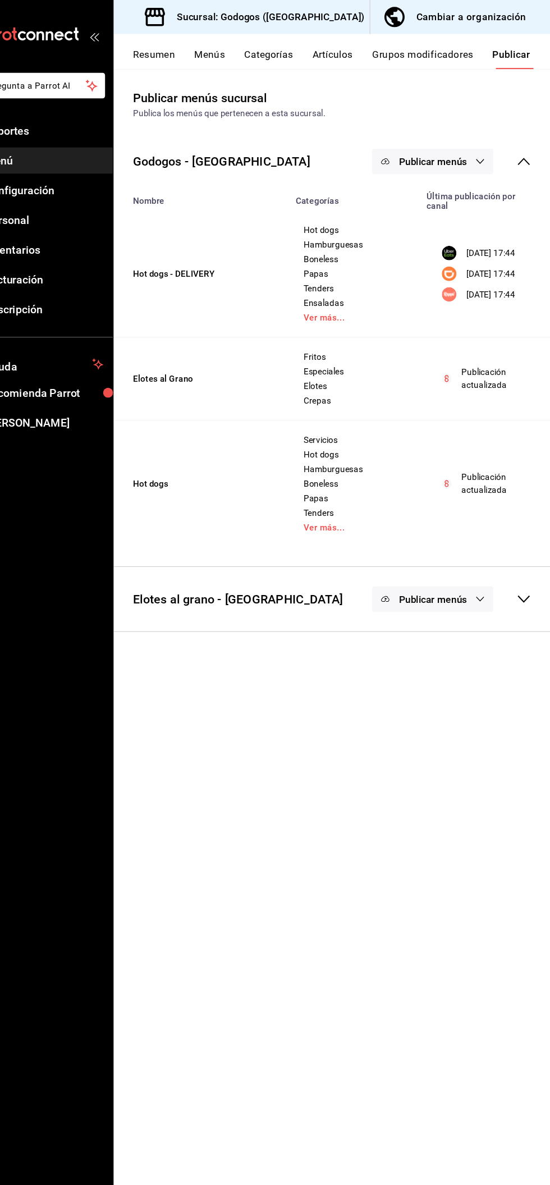
click at [471, 146] on span "Publicar menús" at bounding box center [441, 149] width 63 height 11
click at [459, 184] on span "Uber Eats" at bounding box center [458, 186] width 54 height 12
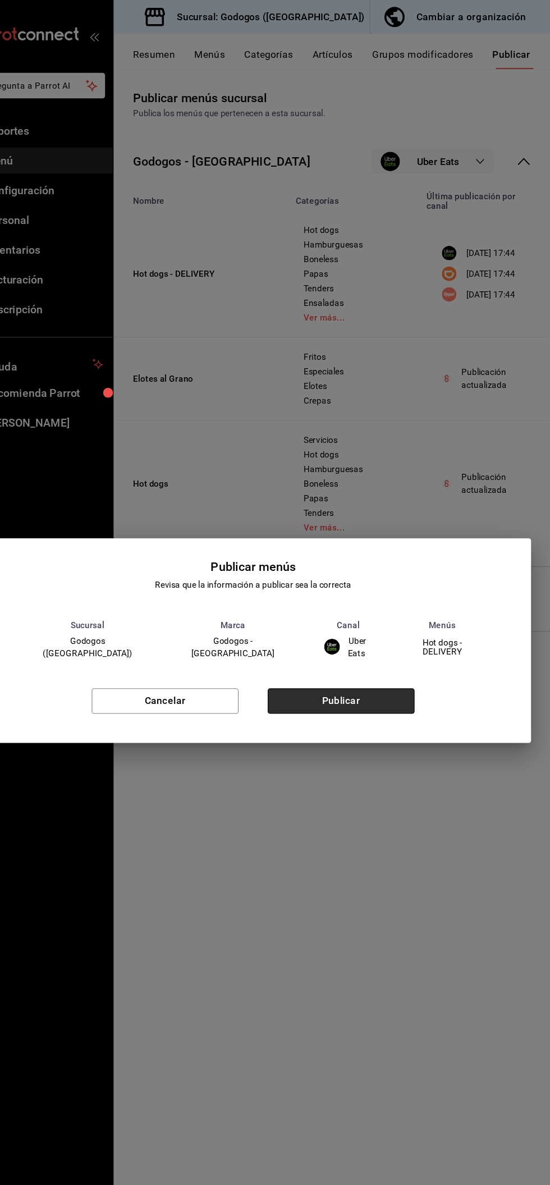
click at [352, 646] on button "Publicar" at bounding box center [357, 649] width 136 height 24
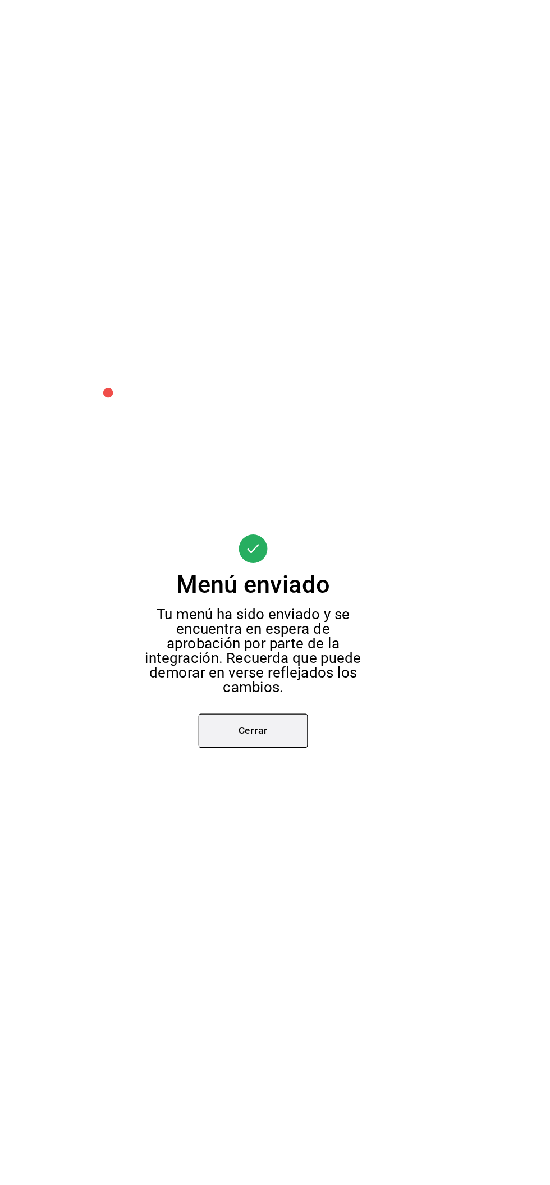
click at [267, 683] on button "Cerrar" at bounding box center [275, 675] width 101 height 31
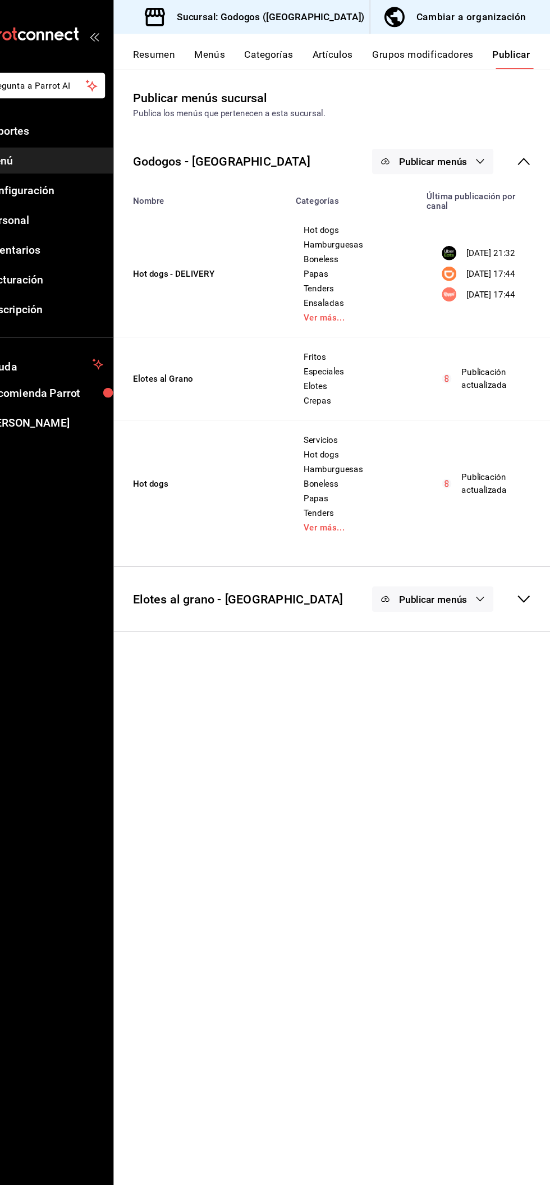
click at [473, 154] on button "Publicar menús" at bounding box center [441, 150] width 112 height 24
click at [458, 217] on span "DiDi Food" at bounding box center [458, 218] width 54 height 12
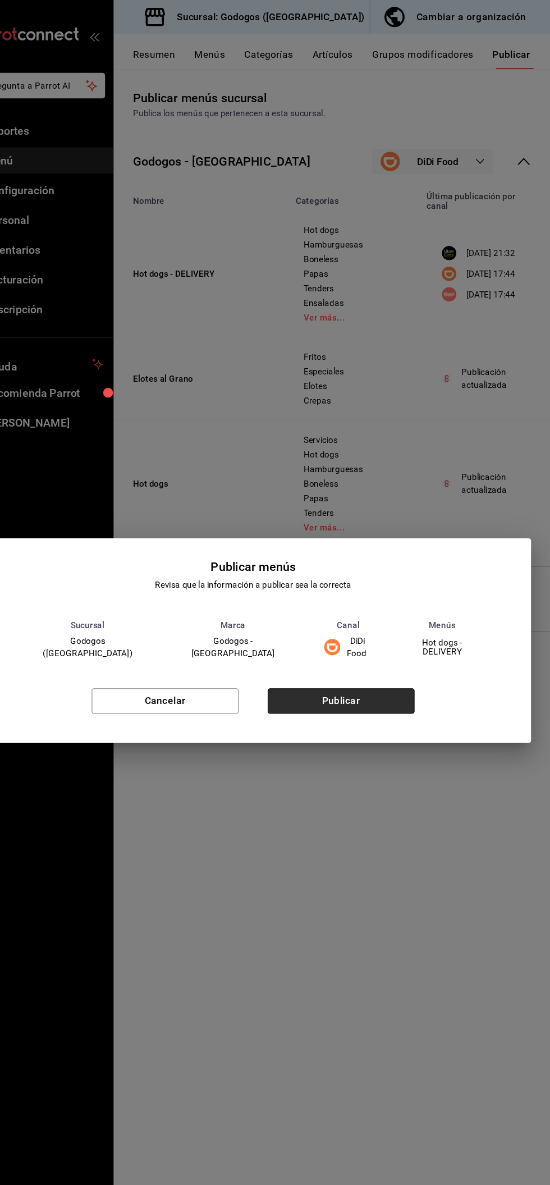
click at [342, 644] on button "Publicar" at bounding box center [357, 649] width 136 height 24
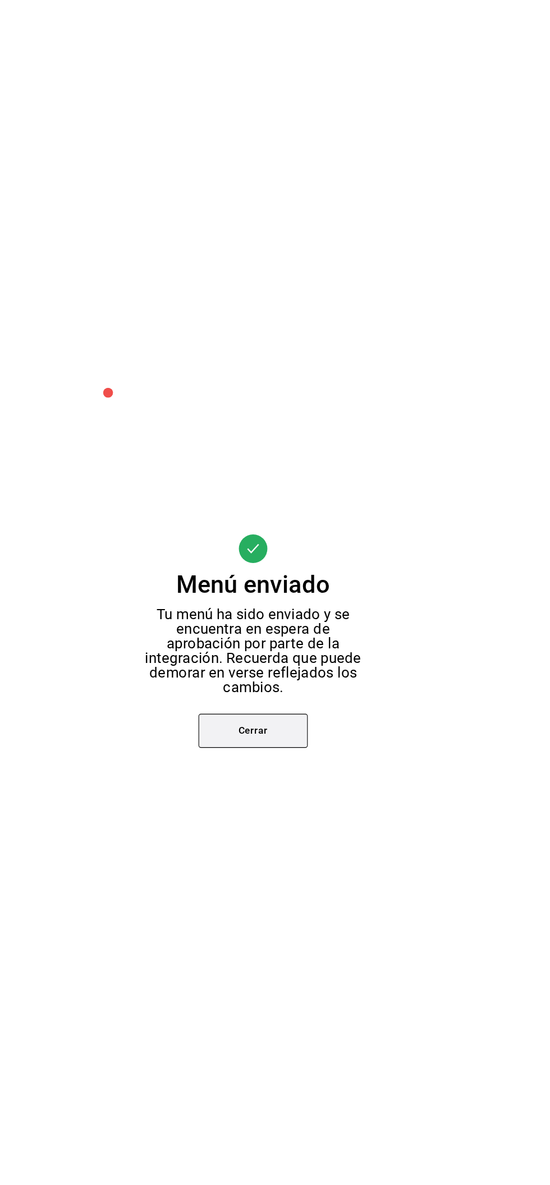
click at [274, 676] on button "Cerrar" at bounding box center [275, 675] width 101 height 31
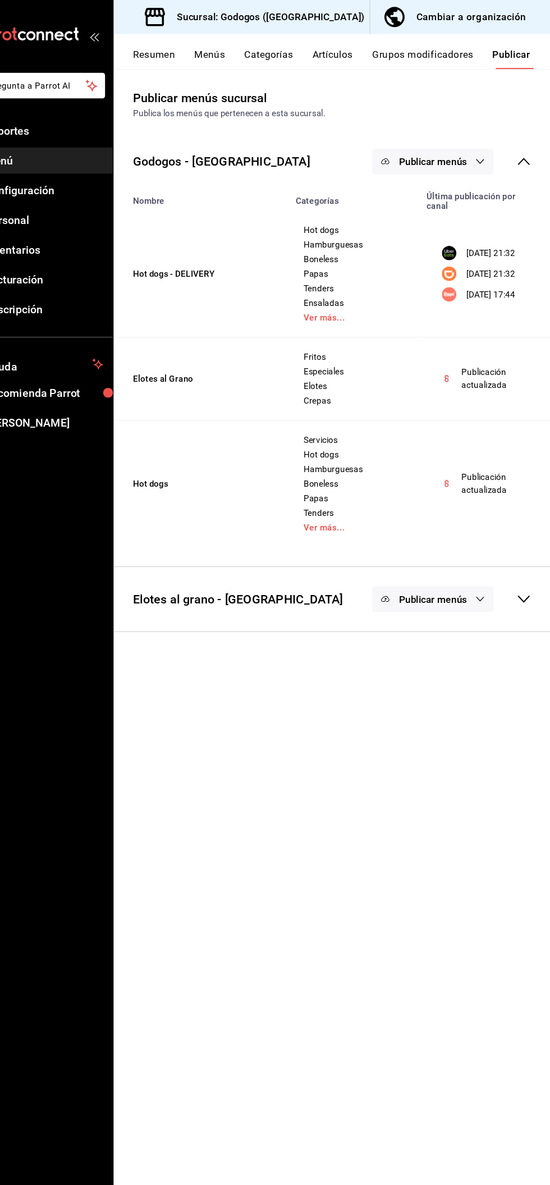
click at [462, 153] on span "Publicar menús" at bounding box center [441, 149] width 63 height 11
click at [452, 250] on span "Rappi" at bounding box center [458, 249] width 54 height 12
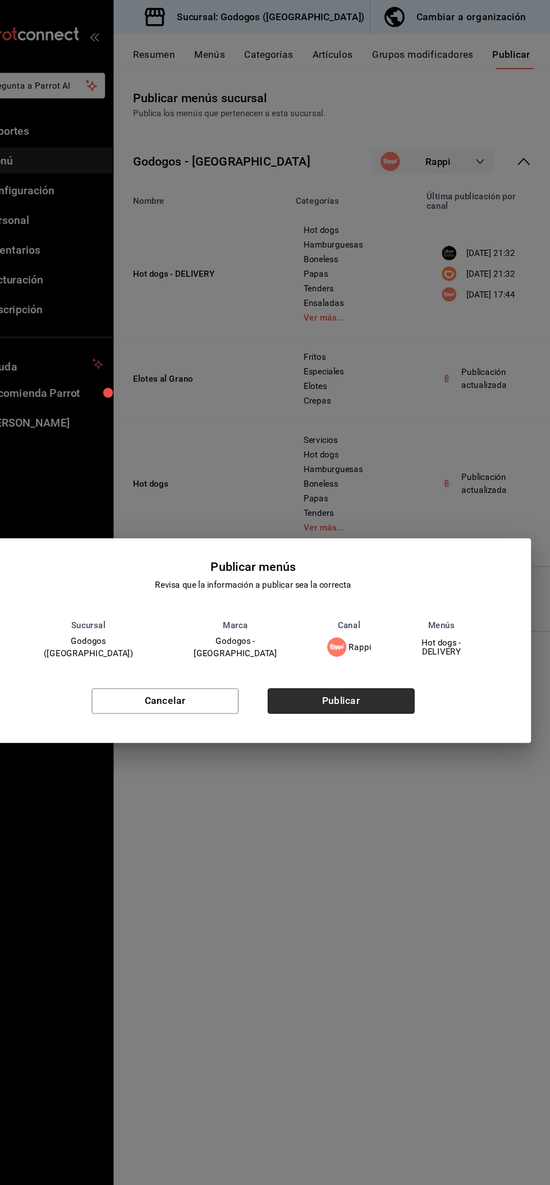
click at [339, 652] on button "Publicar" at bounding box center [357, 649] width 136 height 24
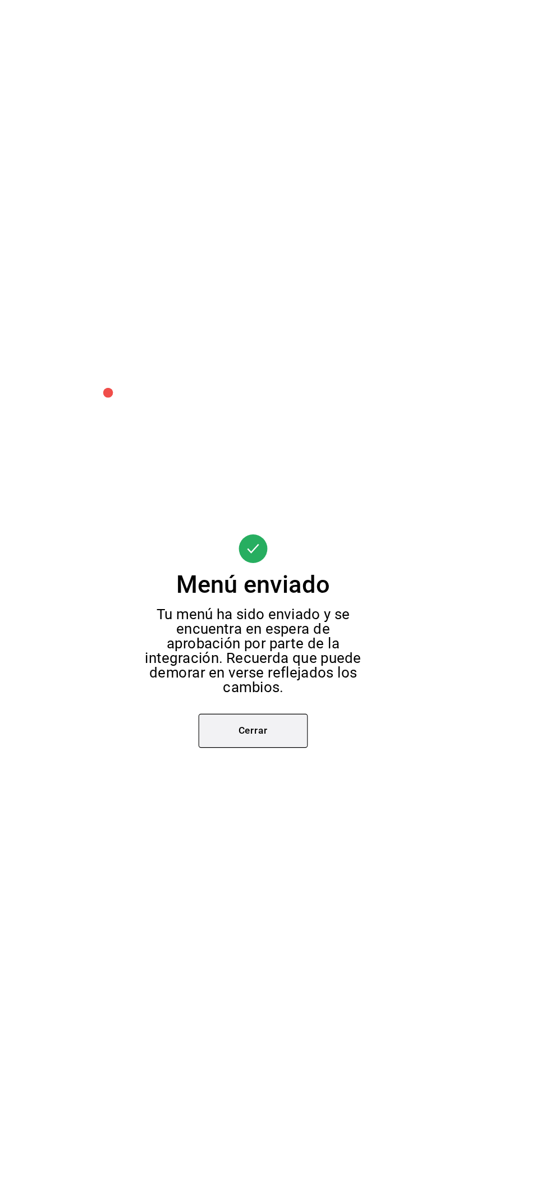
click at [267, 682] on button "Cerrar" at bounding box center [275, 675] width 101 height 31
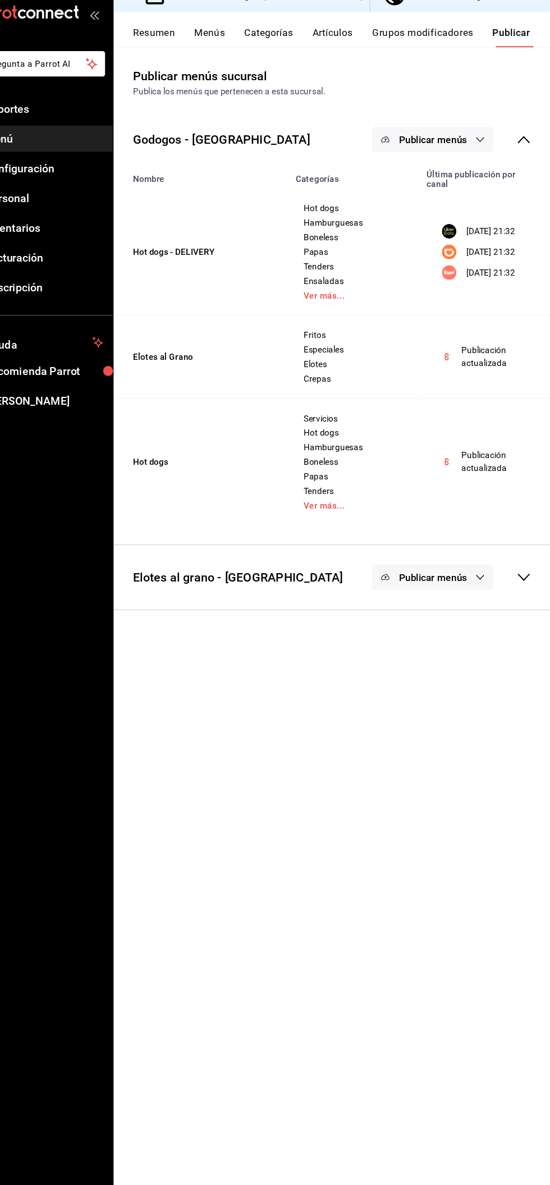
click at [465, 563] on button "Publicar menús" at bounding box center [441, 554] width 112 height 24
click at [457, 589] on span "Uber Eats" at bounding box center [458, 592] width 54 height 12
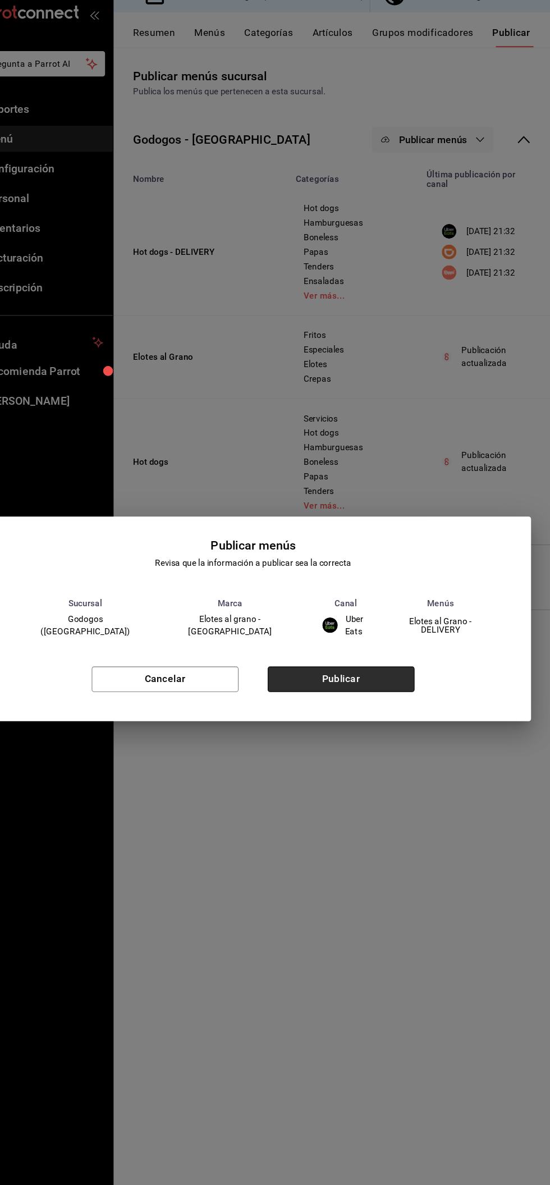
click at [372, 645] on button "Publicar" at bounding box center [357, 649] width 136 height 24
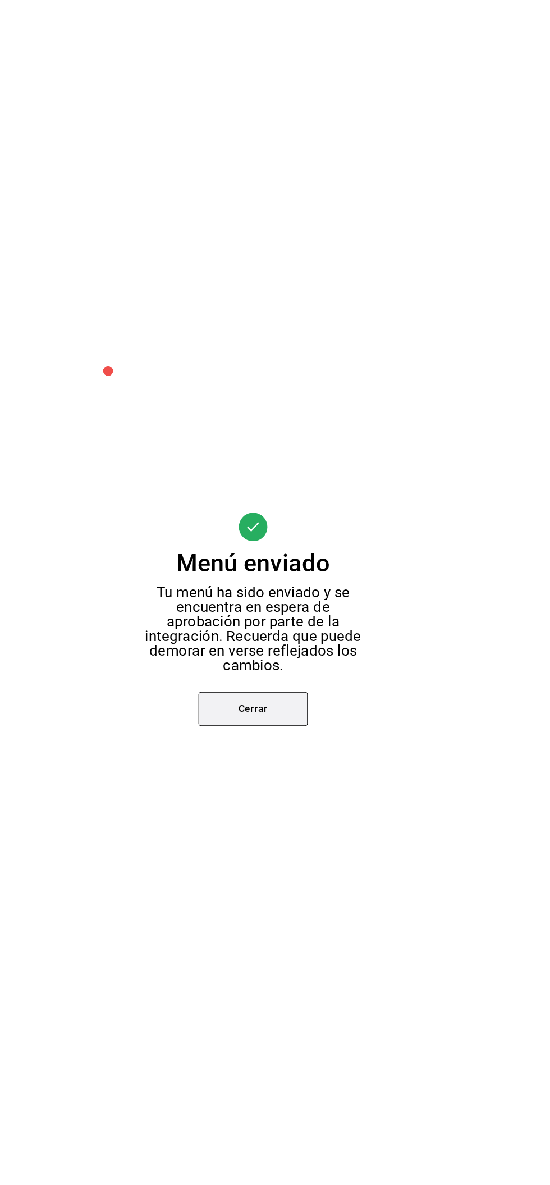
click at [284, 687] on button "Cerrar" at bounding box center [275, 675] width 101 height 31
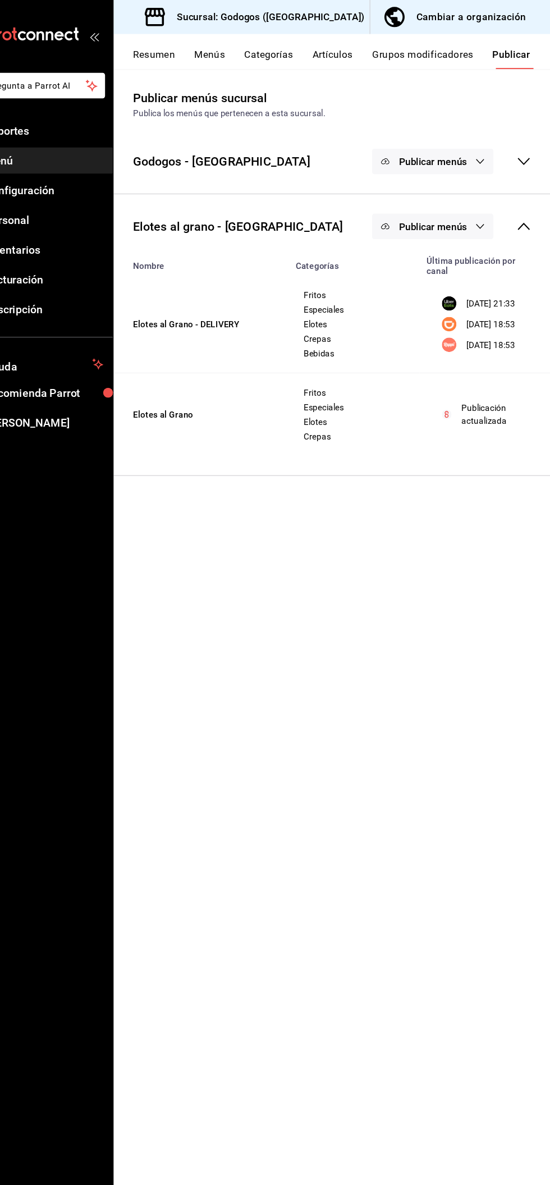
click at [471, 207] on span "Publicar menús" at bounding box center [441, 209] width 63 height 11
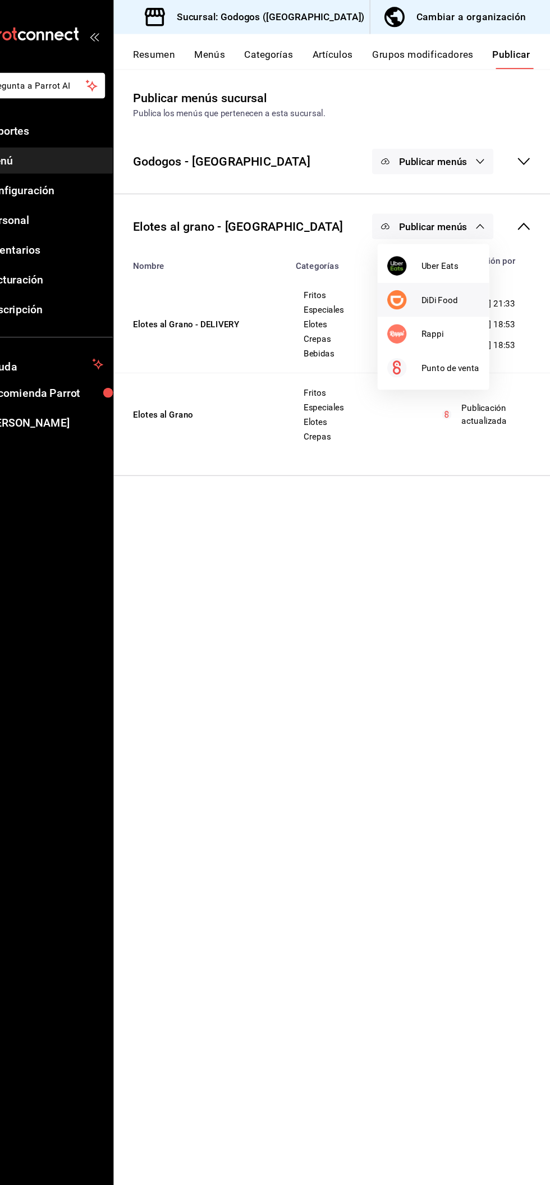
click at [459, 274] on span "DiDi Food" at bounding box center [458, 278] width 54 height 12
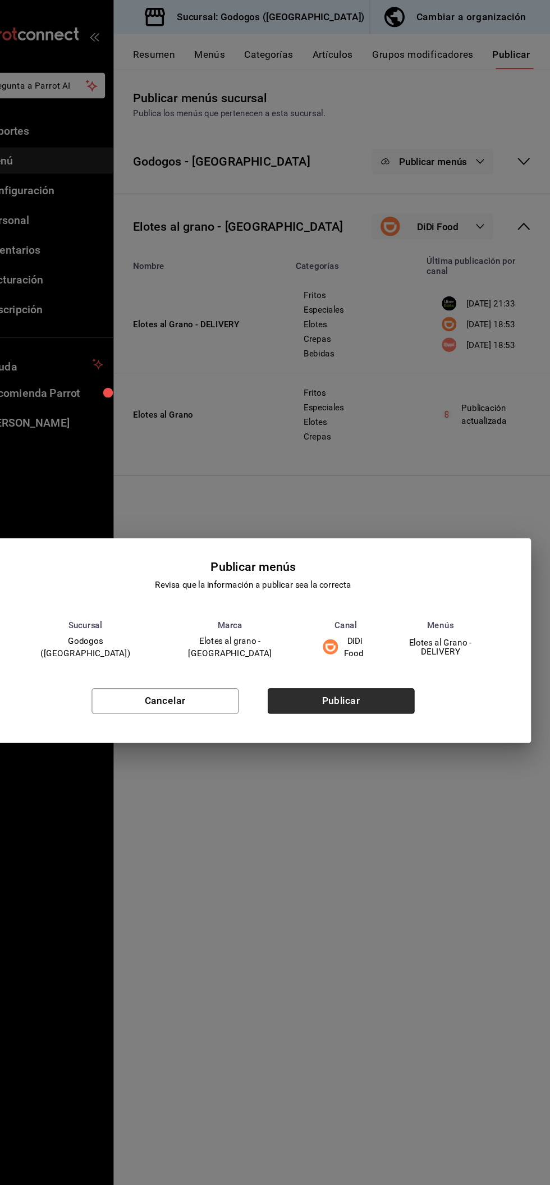
click at [370, 640] on button "Publicar" at bounding box center [357, 649] width 136 height 24
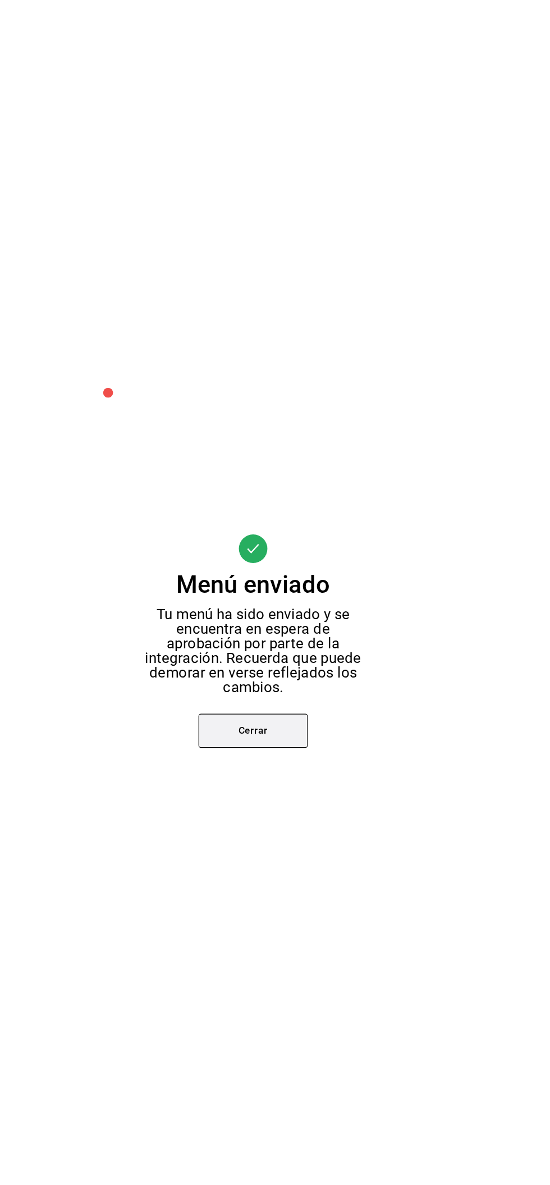
click at [266, 686] on button "Cerrar" at bounding box center [275, 675] width 101 height 31
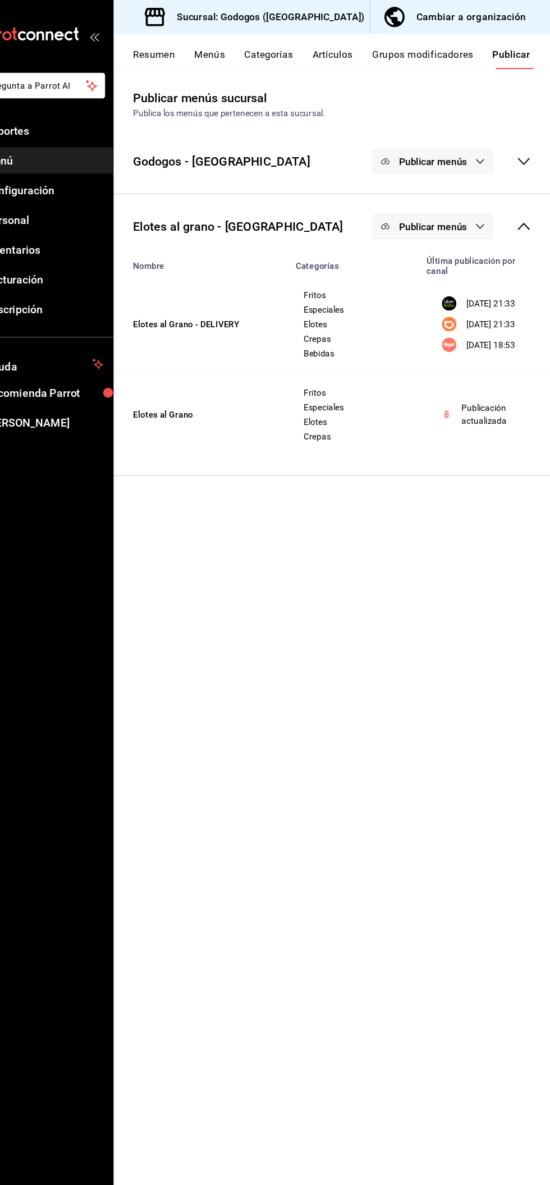
click at [448, 211] on span "Publicar menús" at bounding box center [441, 209] width 63 height 11
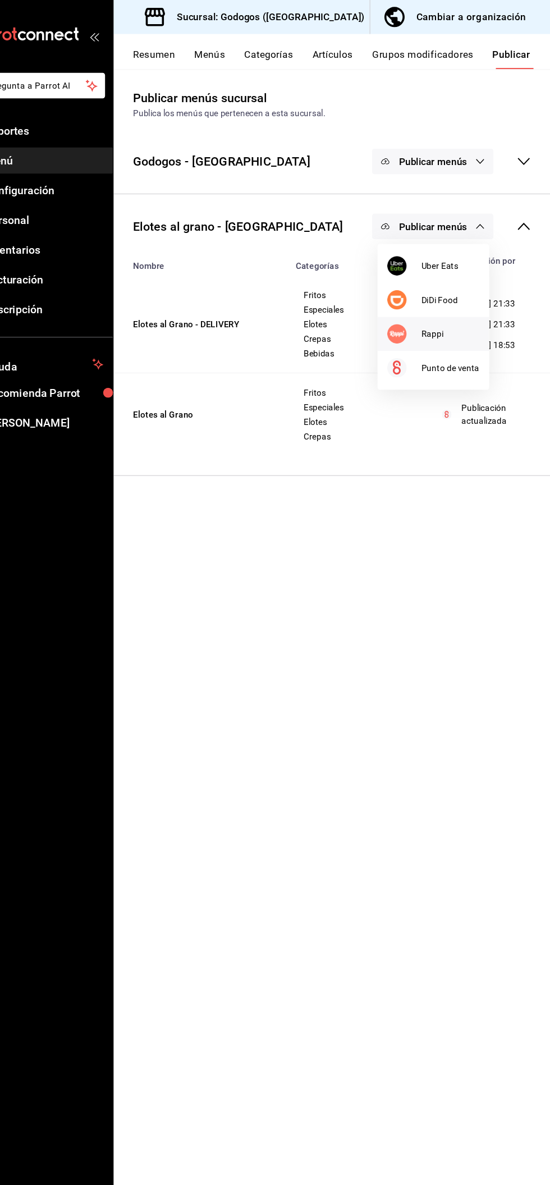
click at [457, 311] on span "Rappi" at bounding box center [458, 309] width 54 height 12
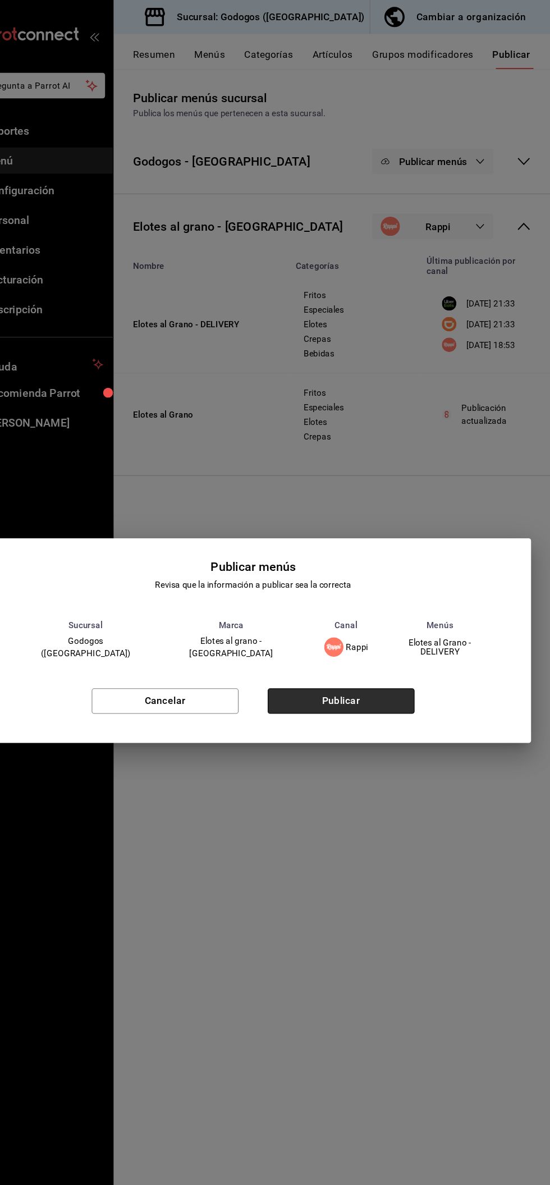
click at [372, 651] on button "Publicar" at bounding box center [357, 649] width 136 height 24
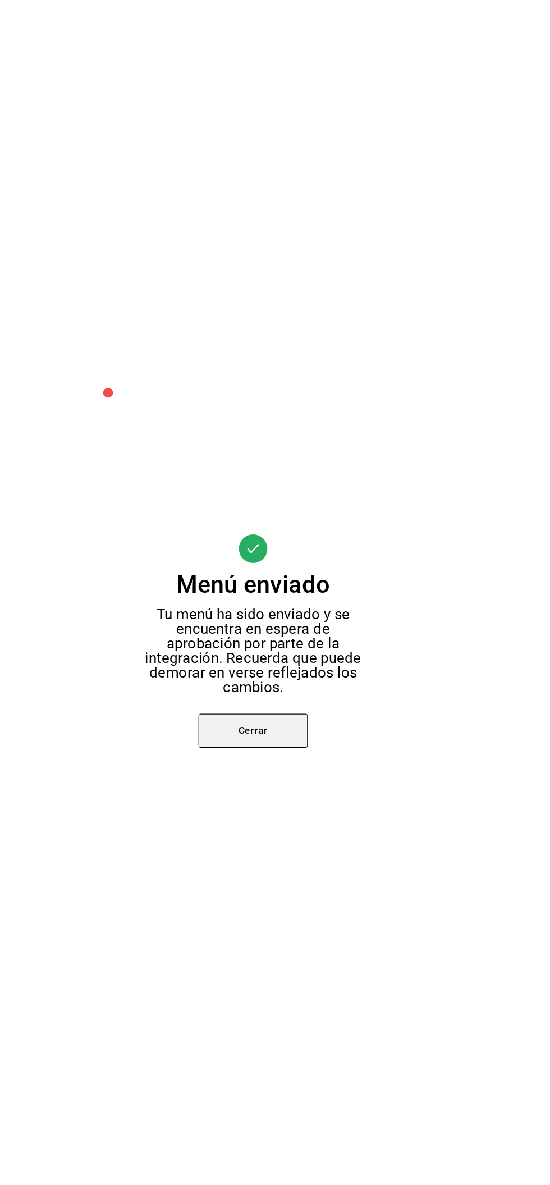
click at [291, 680] on button "Cerrar" at bounding box center [275, 675] width 101 height 31
